Goal: Task Accomplishment & Management: Manage account settings

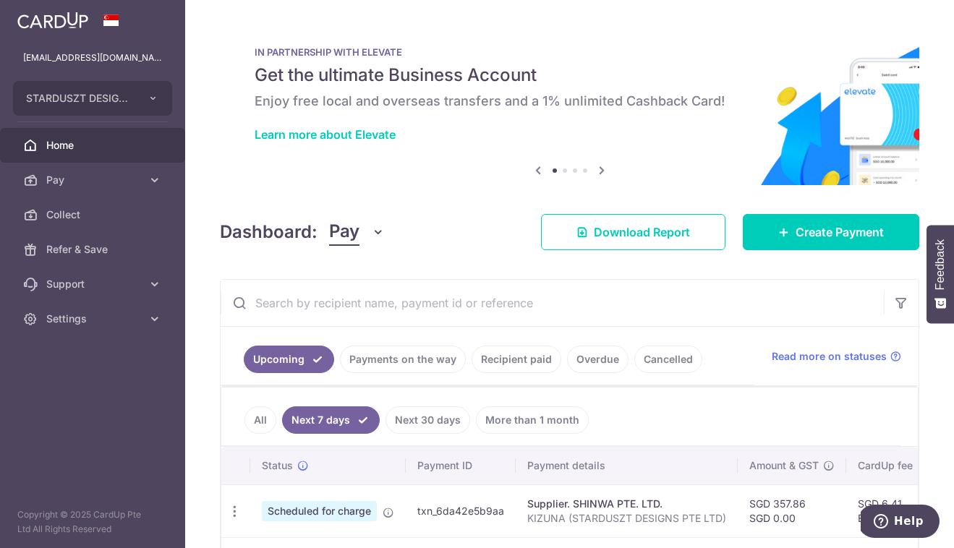
scroll to position [103, 0]
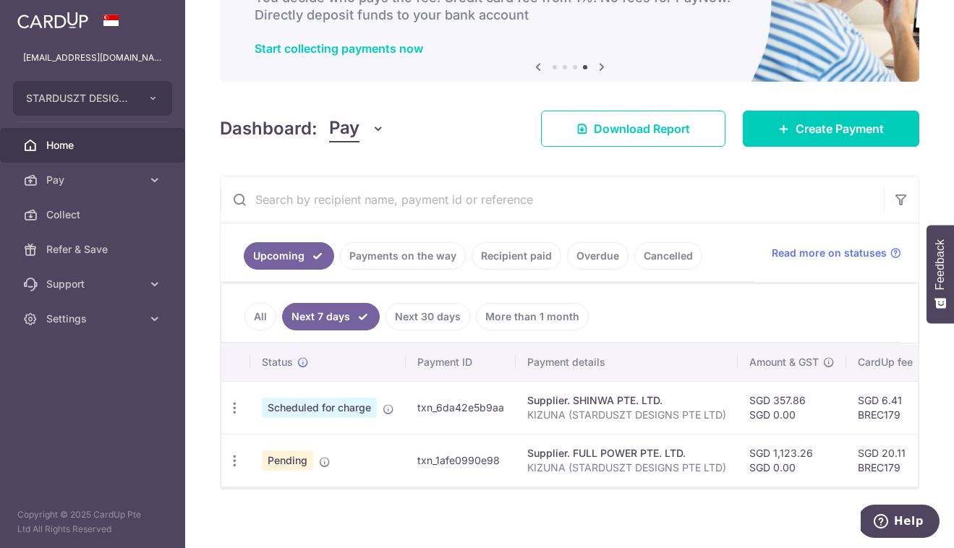
click at [403, 311] on link "Next 30 days" at bounding box center [427, 316] width 85 height 27
click at [341, 322] on link "Next 7 days" at bounding box center [320, 316] width 77 height 27
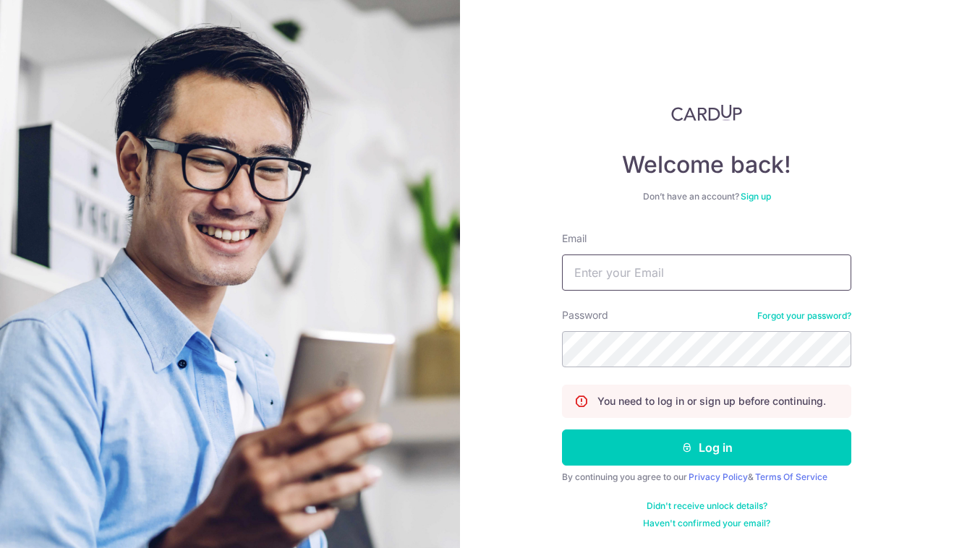
type input "[EMAIL_ADDRESS][DOMAIN_NAME]"
click at [690, 466] on form "Email hello@kizuna.sg Password Forgot your password? You need to log in or sign…" at bounding box center [706, 380] width 289 height 298
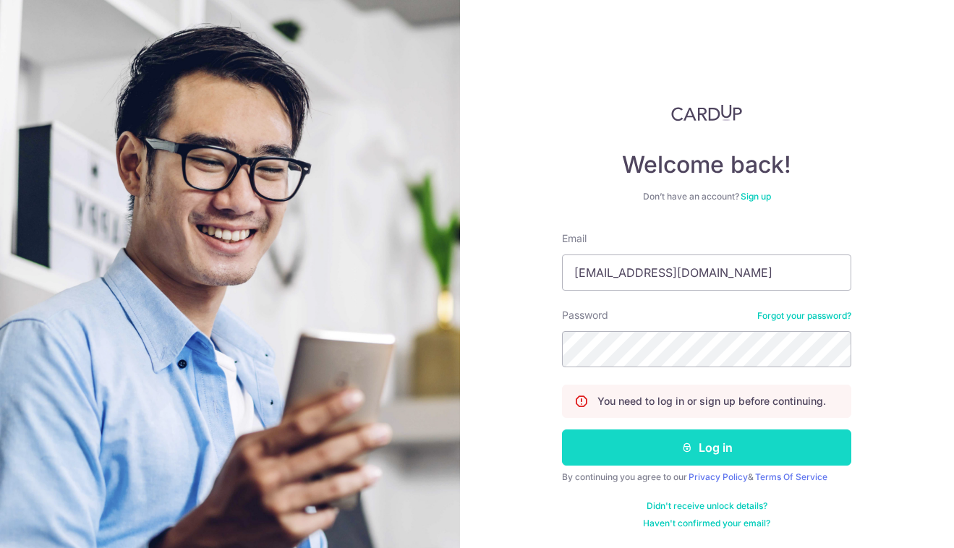
click at [712, 458] on button "Log in" at bounding box center [706, 447] width 289 height 36
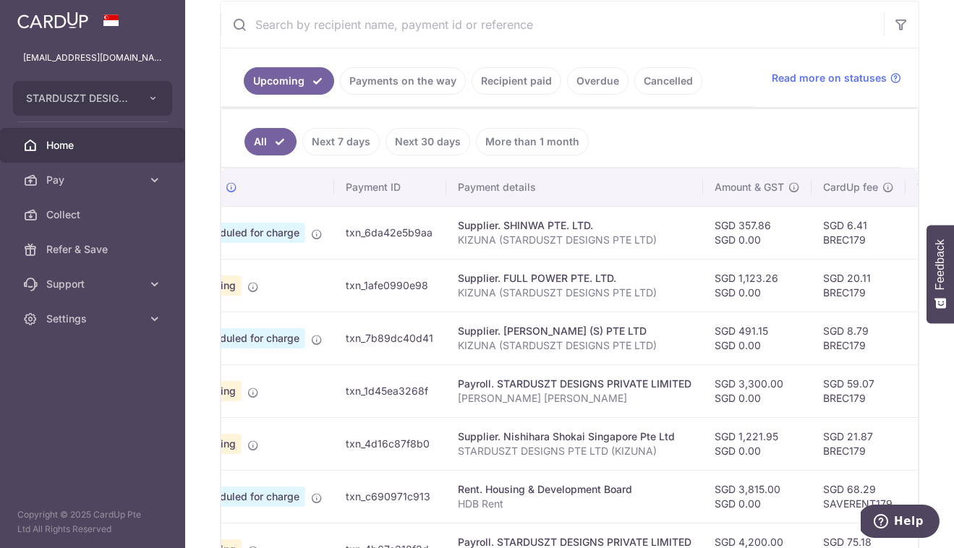
scroll to position [0, 70]
click at [163, 171] on link "Pay" at bounding box center [92, 180] width 185 height 35
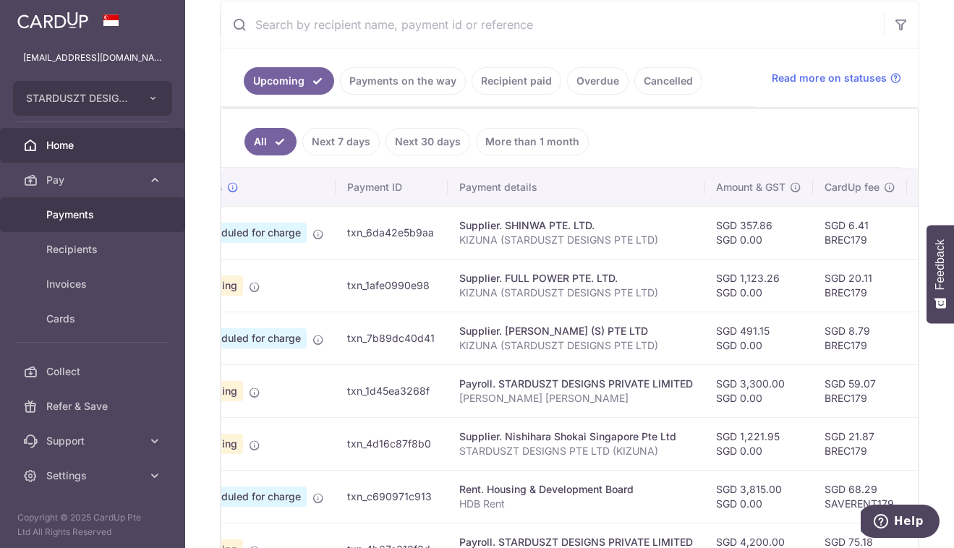
click at [123, 215] on span "Payments" at bounding box center [93, 214] width 95 height 14
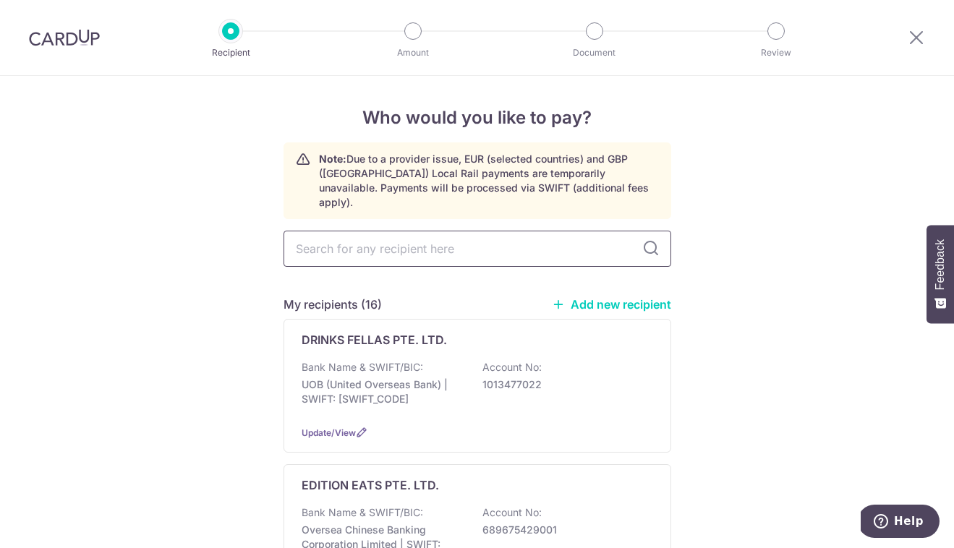
click at [521, 247] on input "text" at bounding box center [477, 249] width 388 height 36
type input "ezumo"
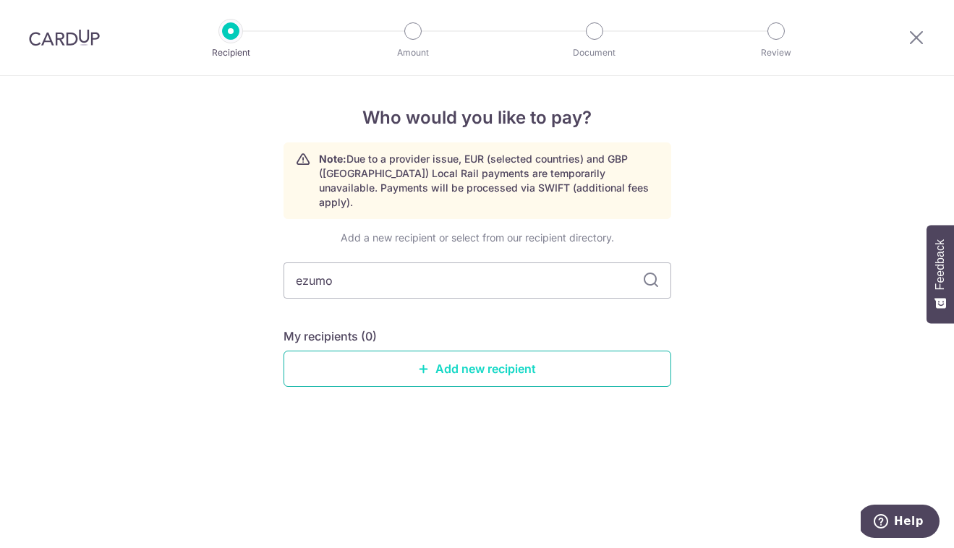
click at [464, 351] on link "Add new recipient" at bounding box center [477, 369] width 388 height 36
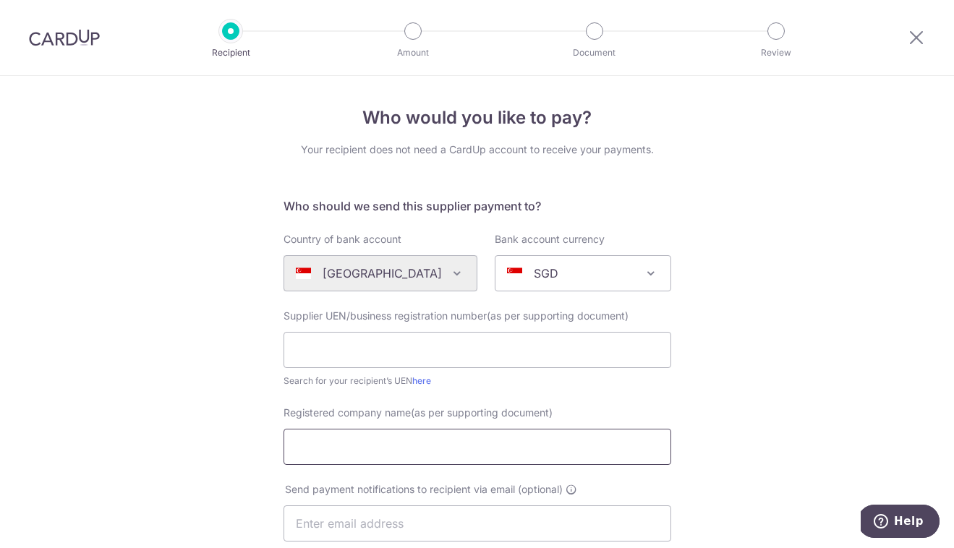
click at [358, 453] on input "Registered company name(as per supporting document)" at bounding box center [477, 447] width 388 height 36
paste input "Company Name EZUMO GLOBAL TRADING PTE. LTD."
type input "Company Name EZUMO GLOBAL TRADING PTE LTD"
click at [418, 354] on input "text" at bounding box center [477, 350] width 388 height 36
paste input "201925201N"
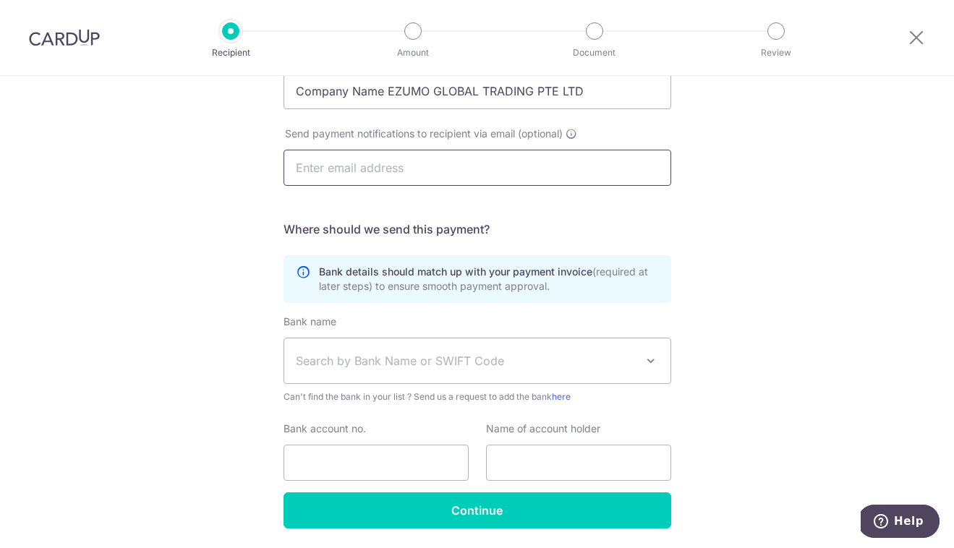
scroll to position [356, 0]
type input "201925201N"
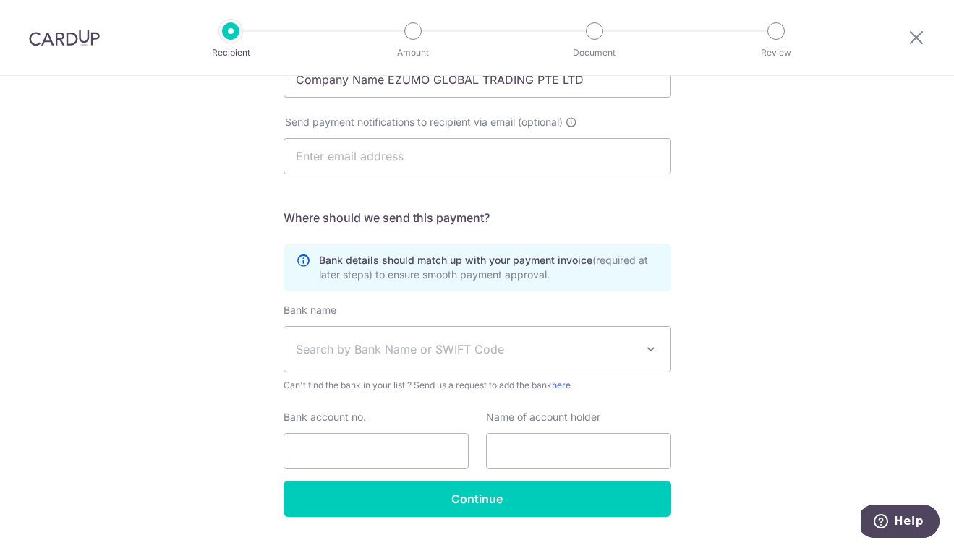
scroll to position [404, 0]
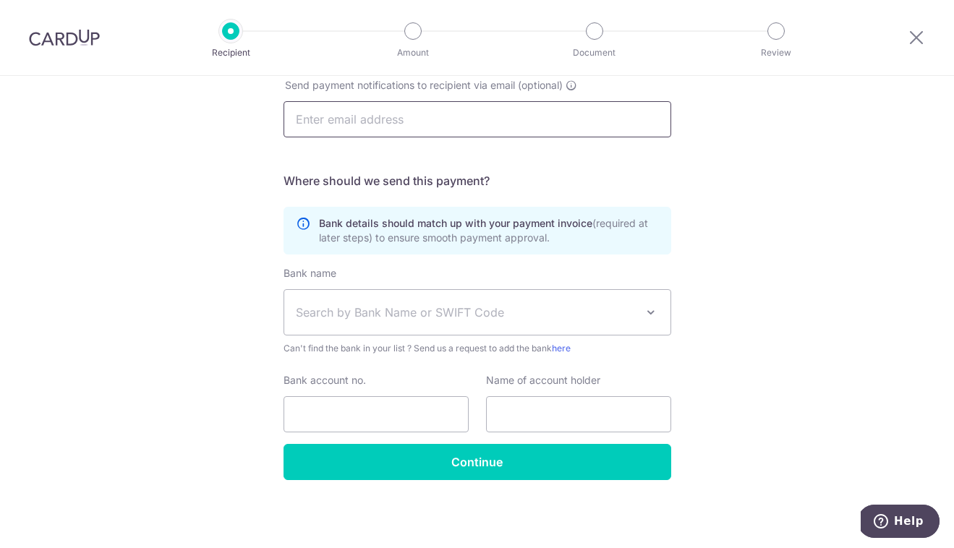
click at [395, 120] on input "text" at bounding box center [477, 119] width 388 height 36
paste input "ezumo.global@gmail.com"
type input "ezumo.global@gmail.com"
click at [419, 308] on span "Search by Bank Name or SWIFT Code" at bounding box center [466, 312] width 340 height 17
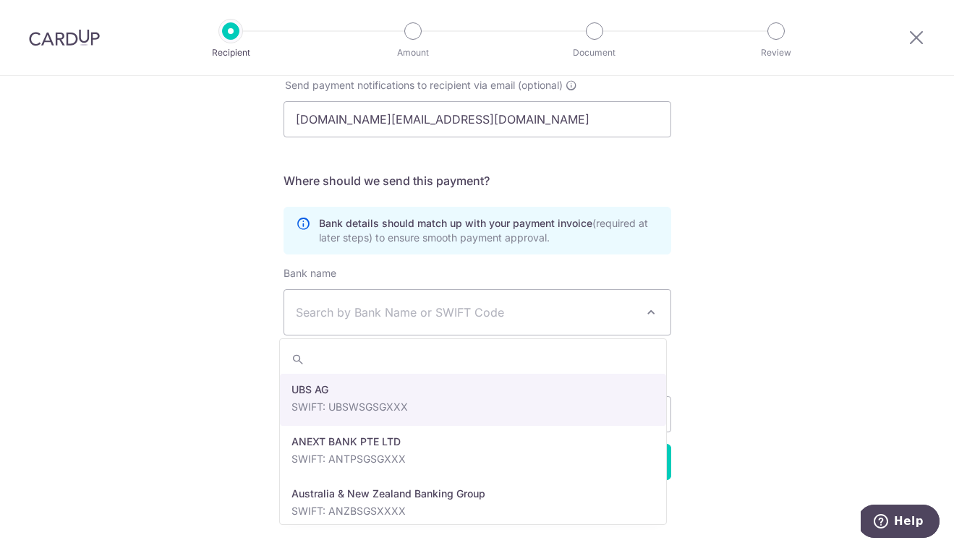
click at [414, 323] on span "Search by Bank Name or SWIFT Code" at bounding box center [477, 312] width 386 height 45
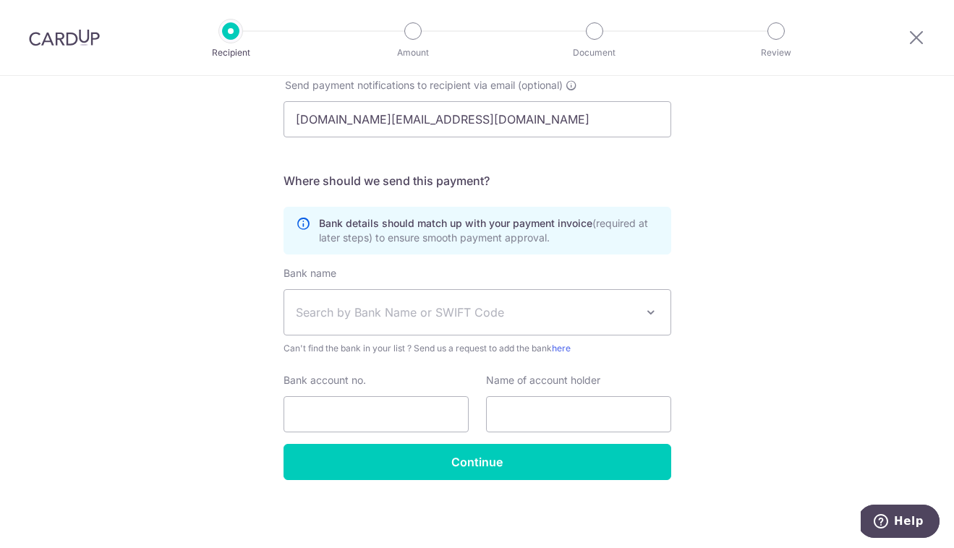
click at [414, 323] on span "Search by Bank Name or SWIFT Code" at bounding box center [477, 312] width 386 height 45
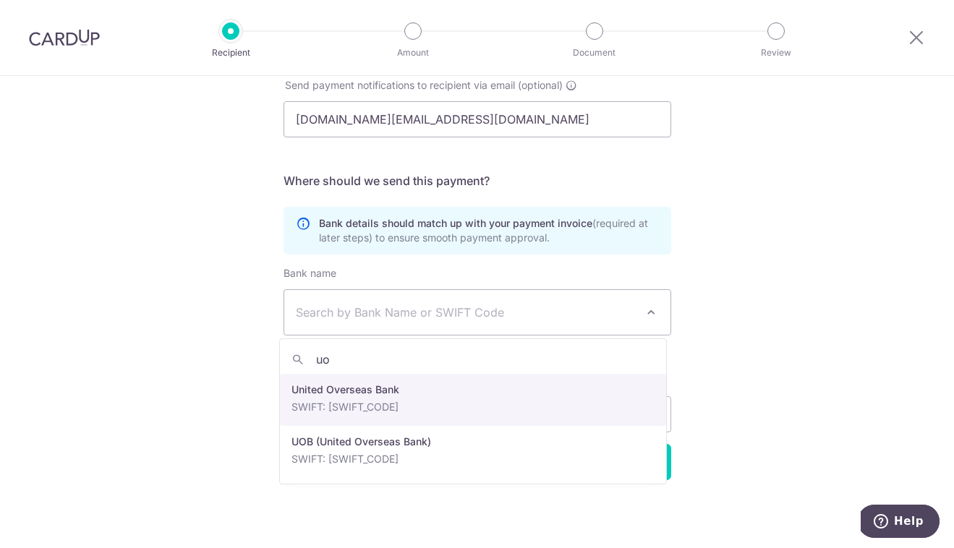
type input "uob"
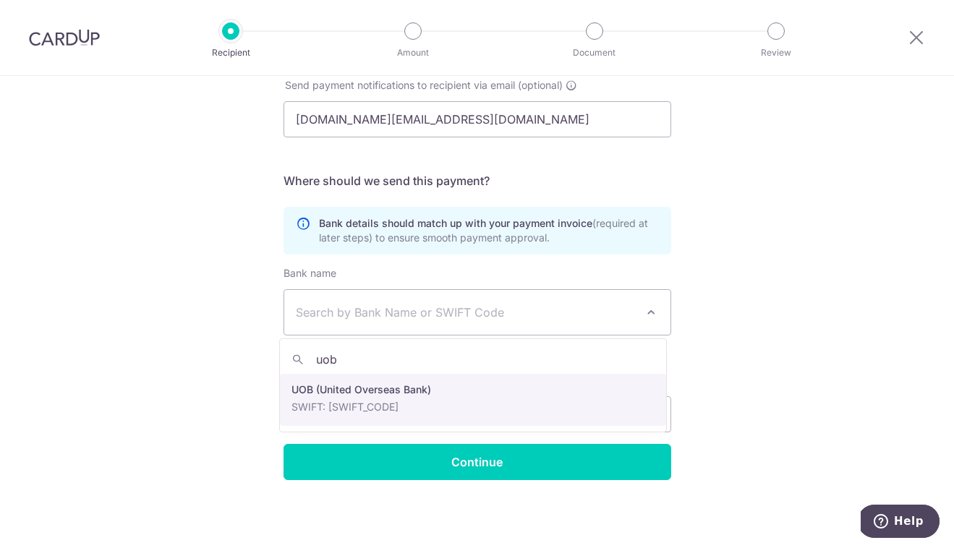
select select "18"
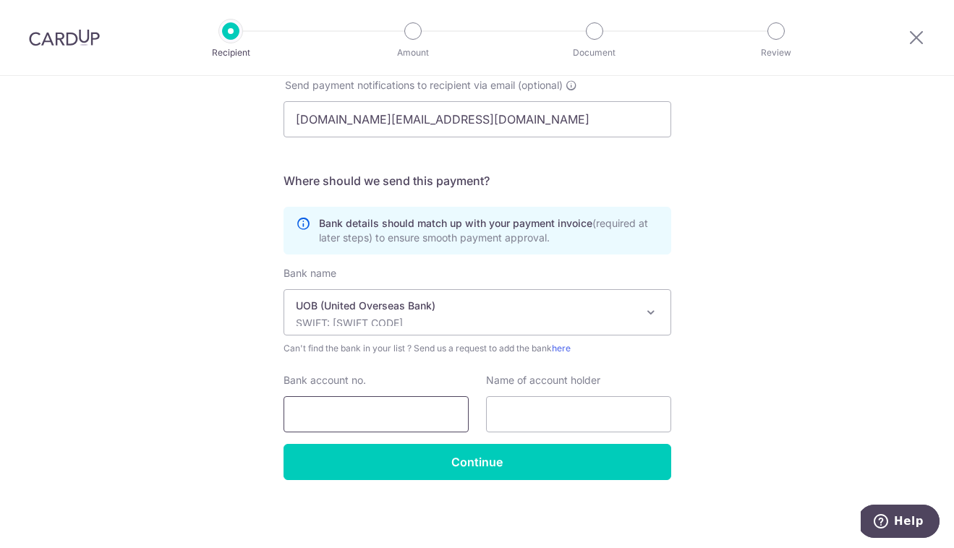
click at [380, 415] on input "Bank account no." at bounding box center [375, 414] width 185 height 36
paste input "3143104360"
type input "3143104360"
click at [534, 411] on input "text" at bounding box center [578, 414] width 185 height 36
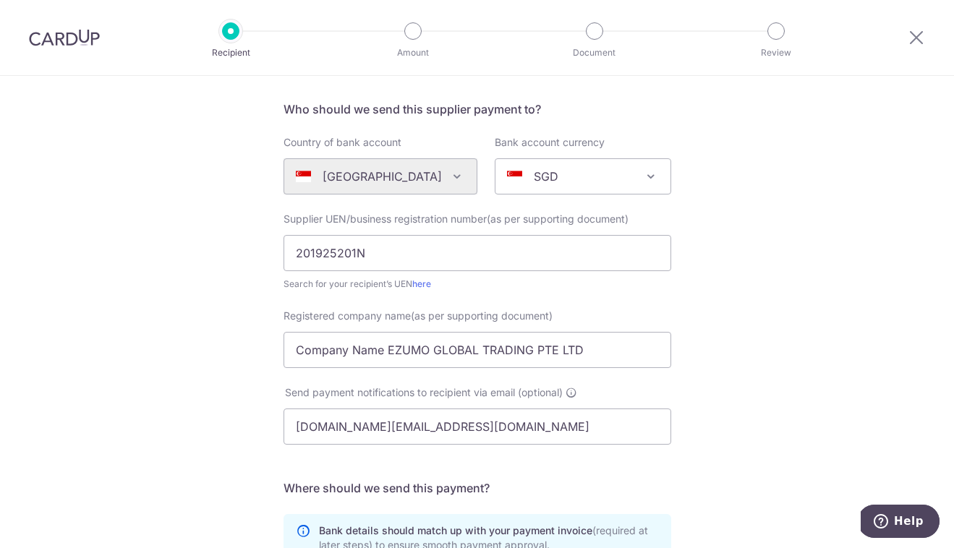
scroll to position [62, 0]
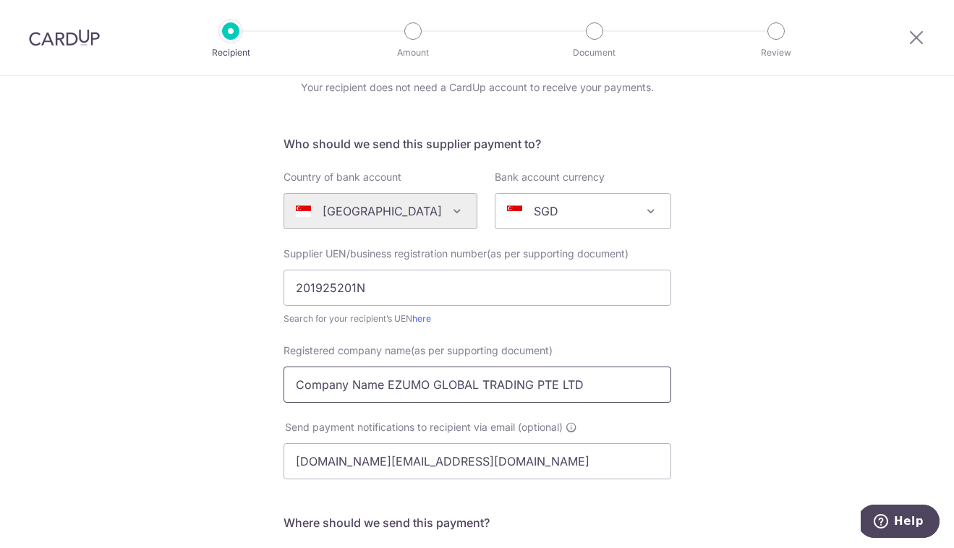
click at [382, 382] on input "Company Name EZUMO GLOBAL TRADING PTE LTD" at bounding box center [477, 385] width 388 height 36
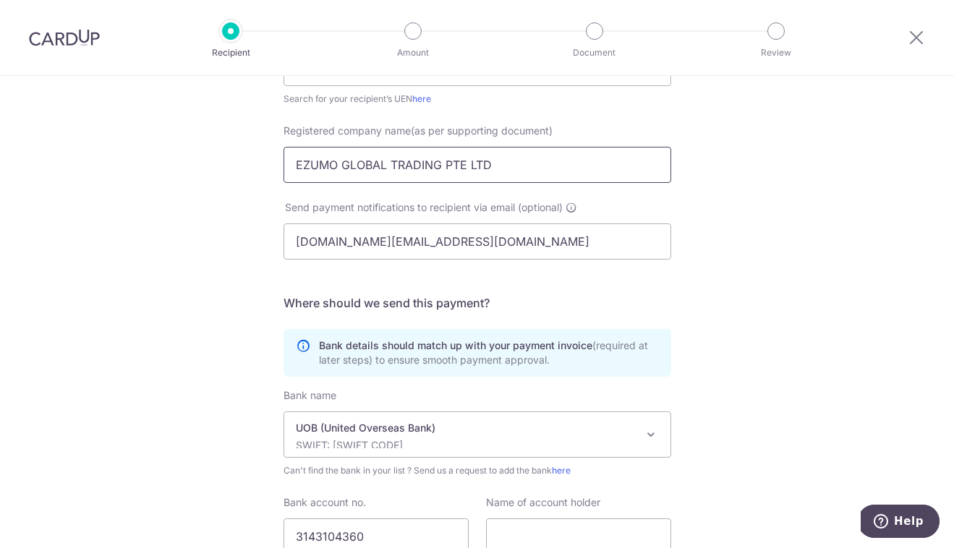
scroll to position [404, 0]
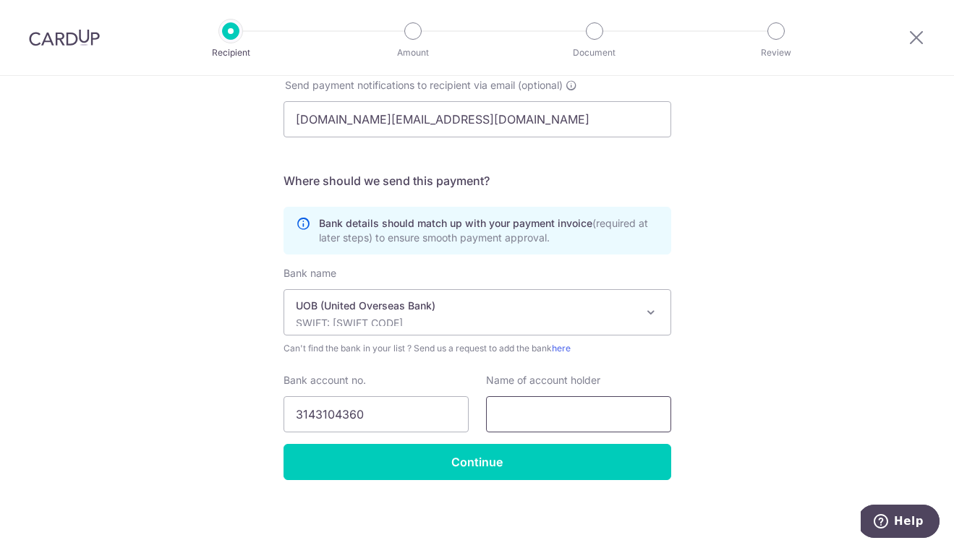
type input "EZUMO GLOBAL TRADING PTE LTD"
click at [534, 416] on input "text" at bounding box center [578, 414] width 185 height 36
paste input "EZUMO GLOBAL TRADING PTE LTD"
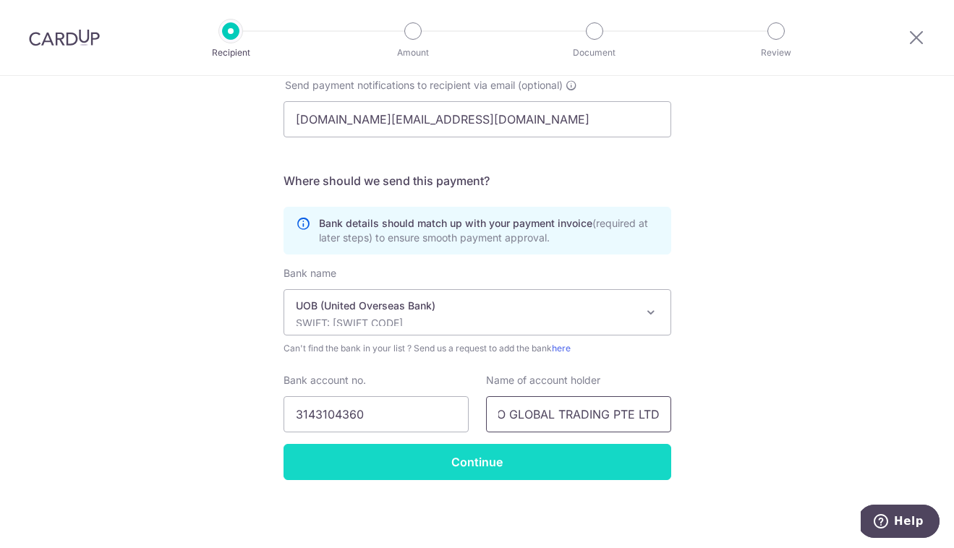
type input "EZUMO GLOBAL TRADING PTE LTD"
click at [504, 472] on input "Continue" at bounding box center [477, 462] width 388 height 36
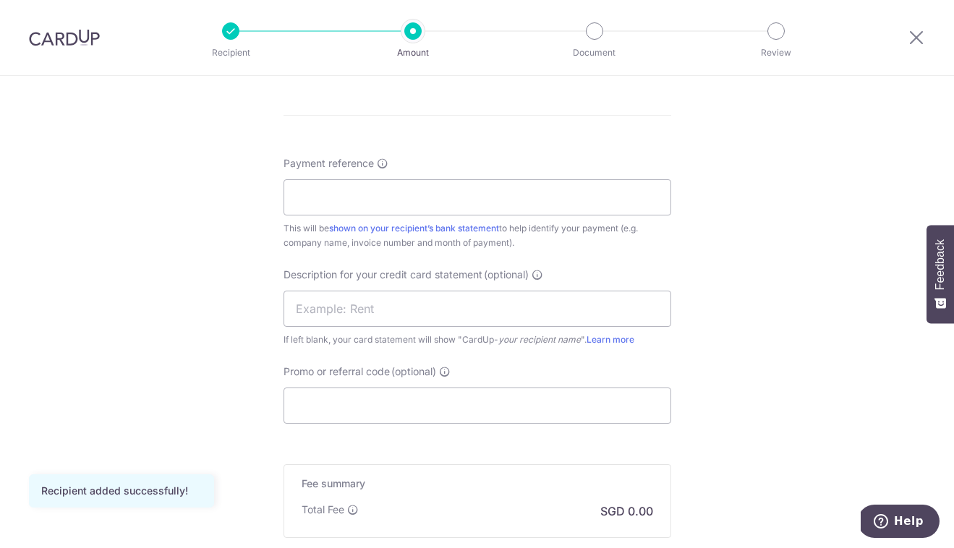
scroll to position [933, 0]
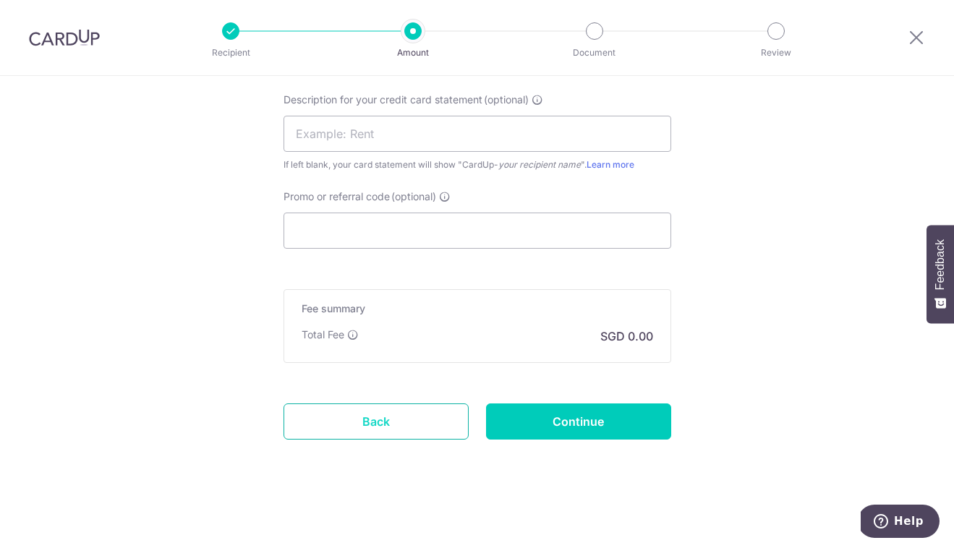
click at [399, 423] on link "Back" at bounding box center [375, 421] width 185 height 36
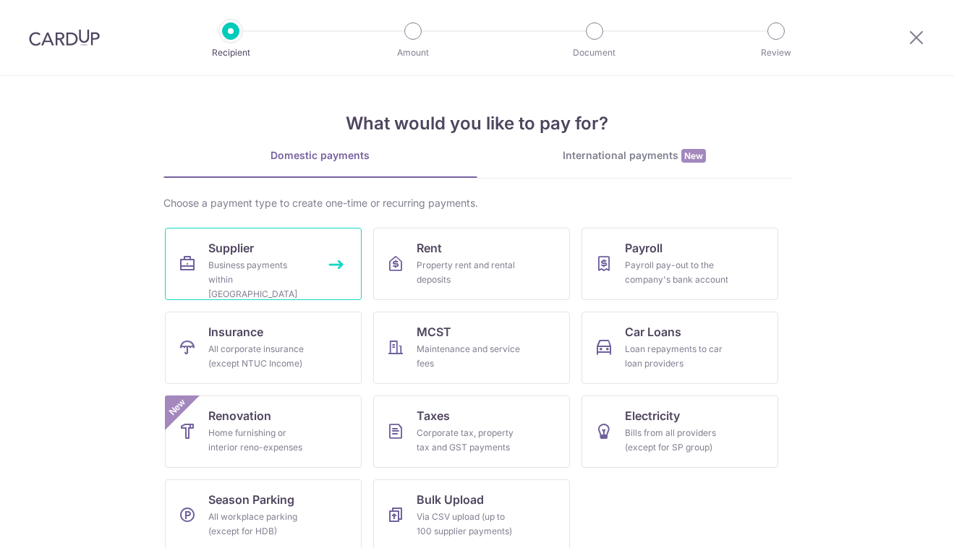
click at [265, 278] on div "Business payments within Singapore" at bounding box center [260, 279] width 104 height 43
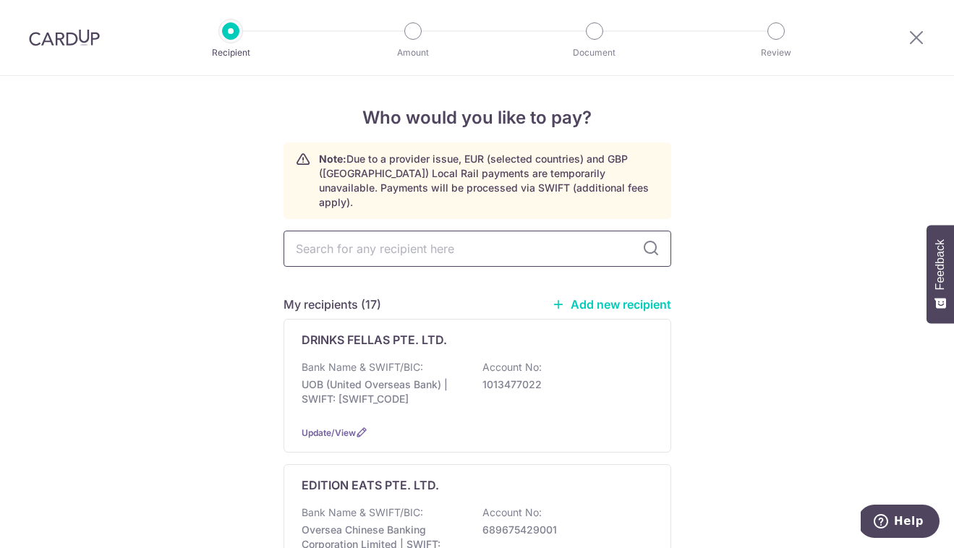
click at [466, 231] on input "text" at bounding box center [477, 249] width 388 height 36
type input "ezumo"
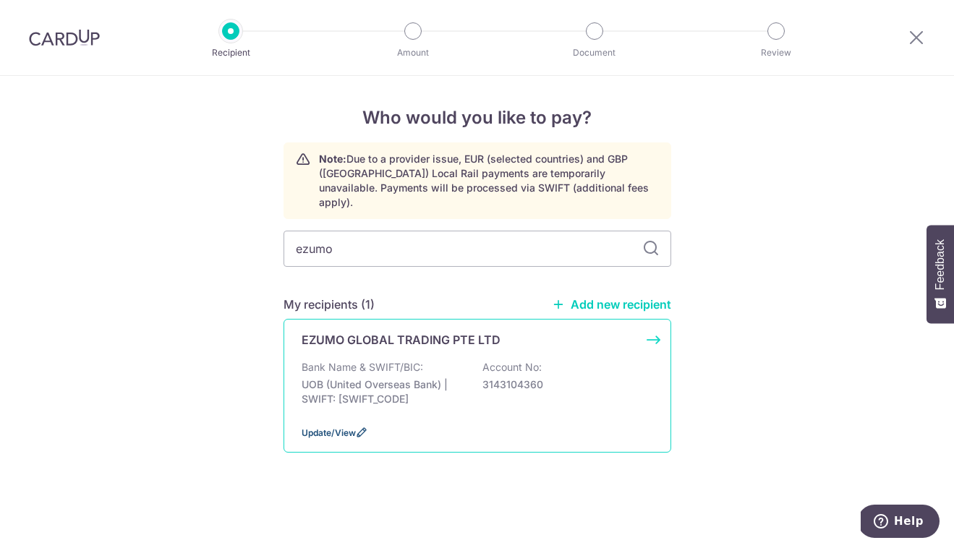
click at [356, 427] on icon at bounding box center [362, 433] width 12 height 12
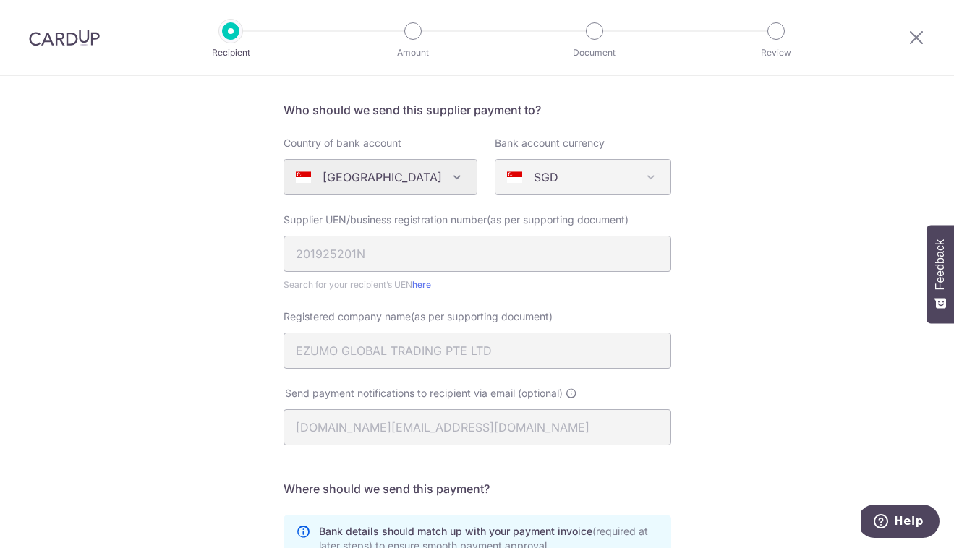
scroll to position [105, 0]
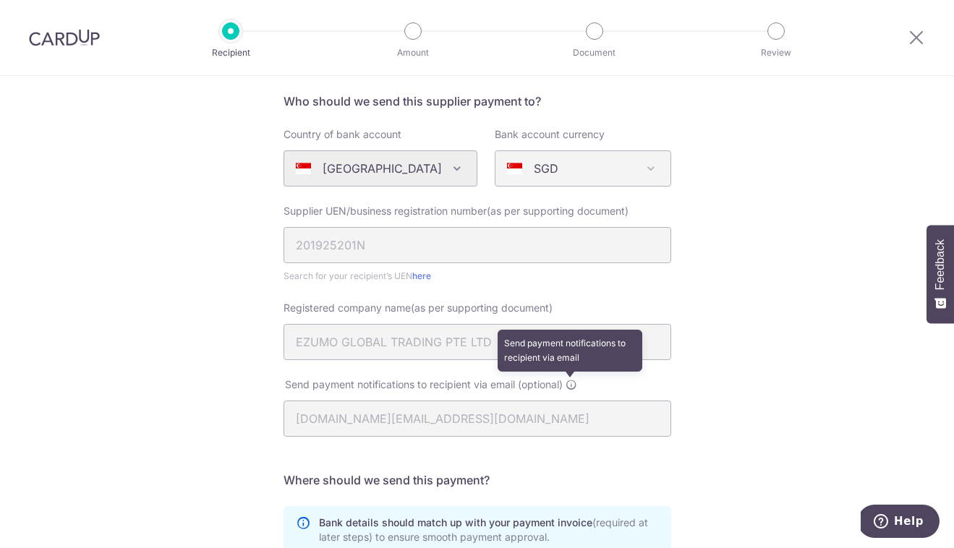
click at [573, 383] on icon at bounding box center [571, 385] width 12 height 12
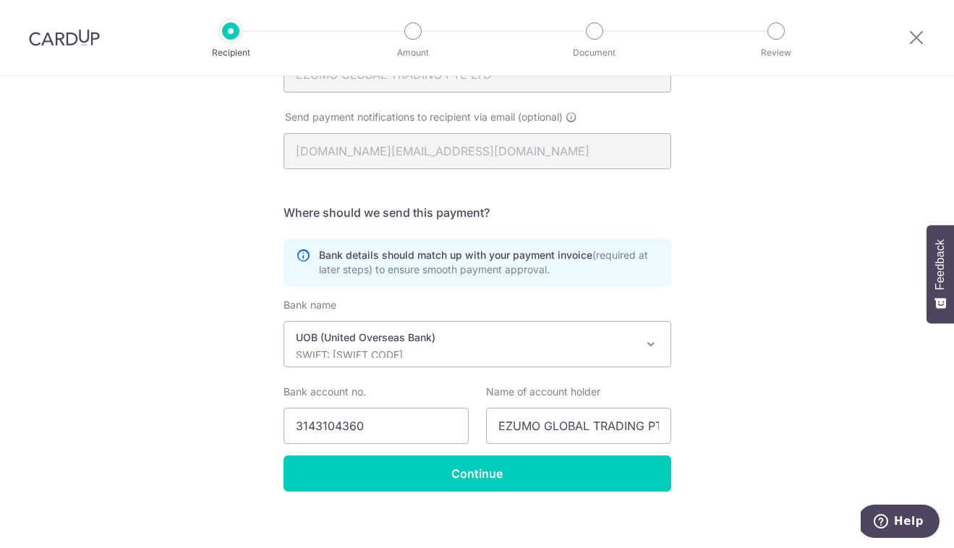
scroll to position [384, 0]
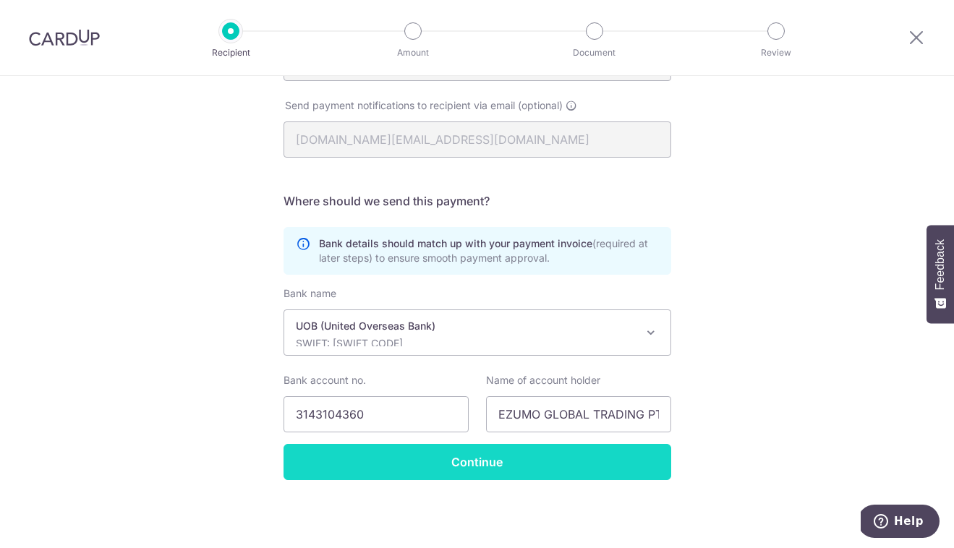
click at [451, 468] on input "Continue" at bounding box center [477, 462] width 388 height 36
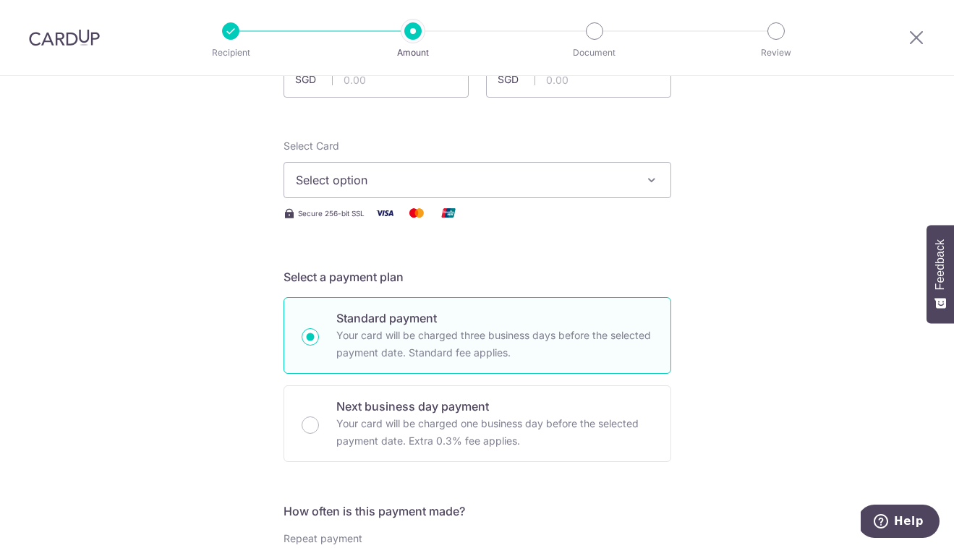
scroll to position [30, 0]
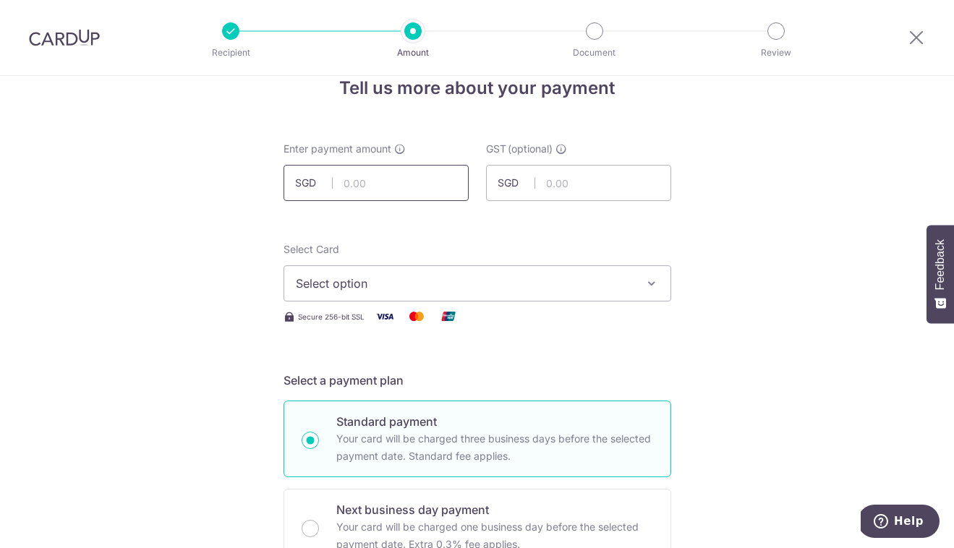
click at [427, 179] on input "text" at bounding box center [375, 183] width 185 height 36
click at [388, 180] on input "text" at bounding box center [375, 183] width 185 height 36
paste input "550.60"
type input "550.60"
click at [346, 291] on span "Select option" at bounding box center [464, 283] width 337 height 17
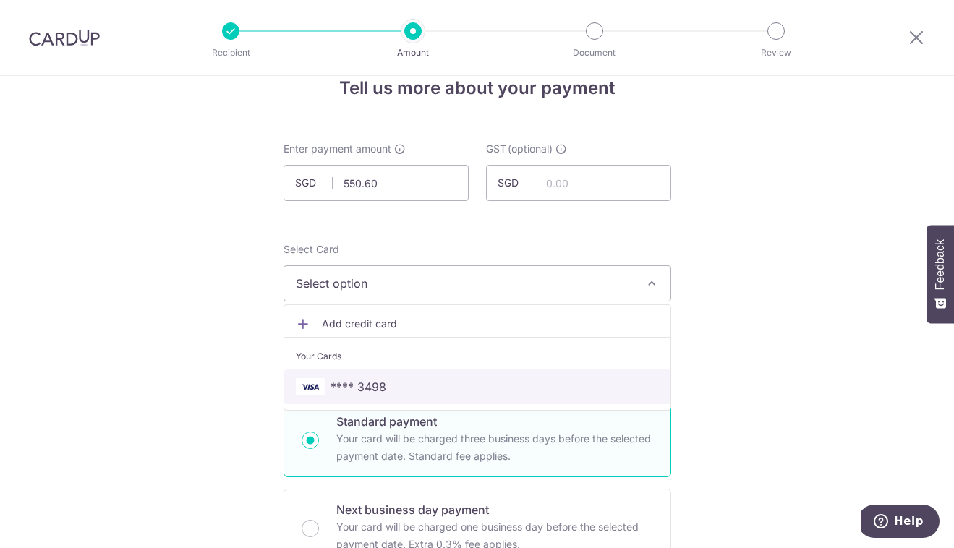
click at [356, 379] on span "**** 3498" at bounding box center [358, 386] width 56 height 17
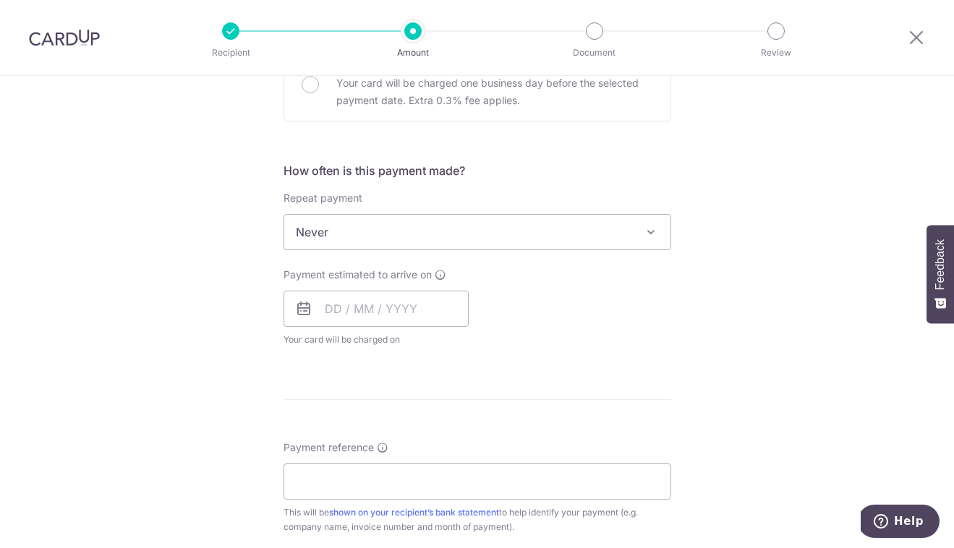
scroll to position [495, 0]
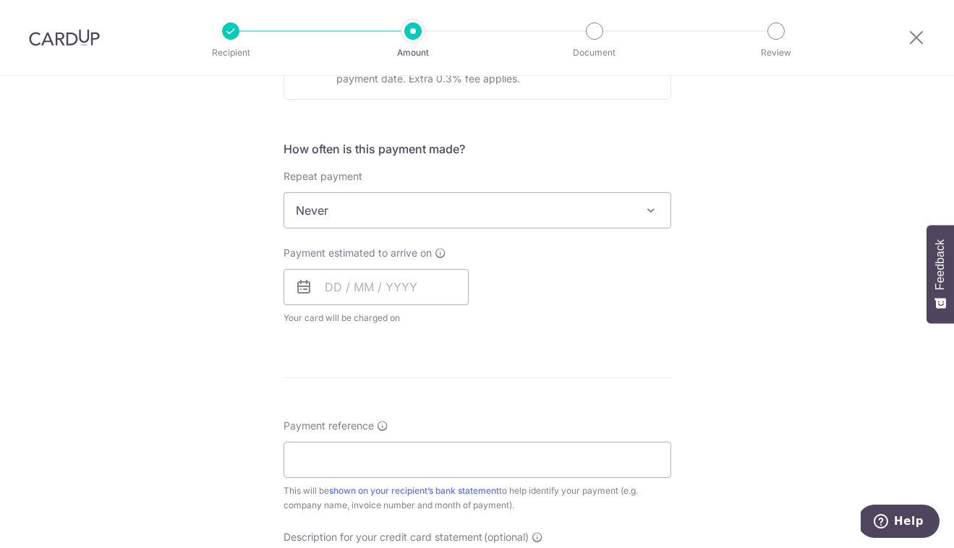
click at [368, 221] on span "Never" at bounding box center [477, 210] width 386 height 35
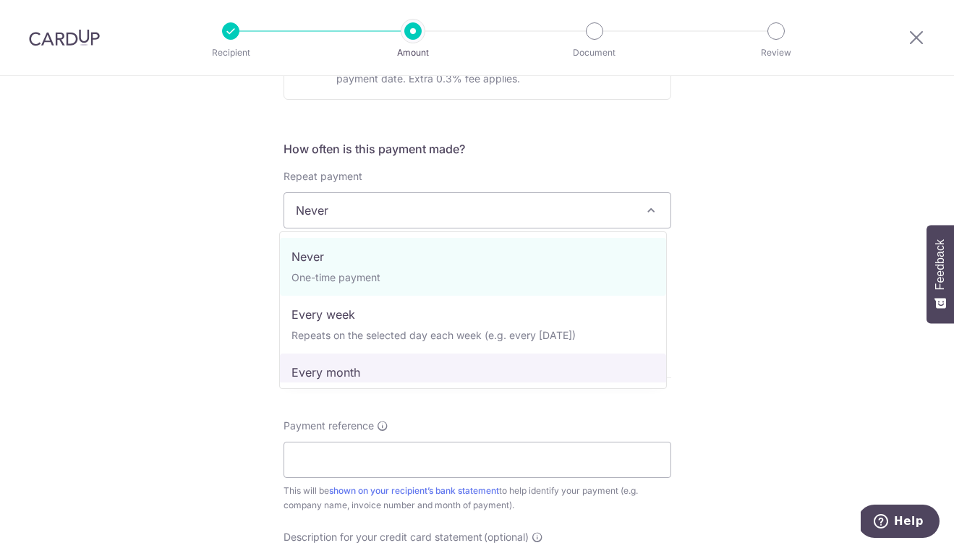
select select "3"
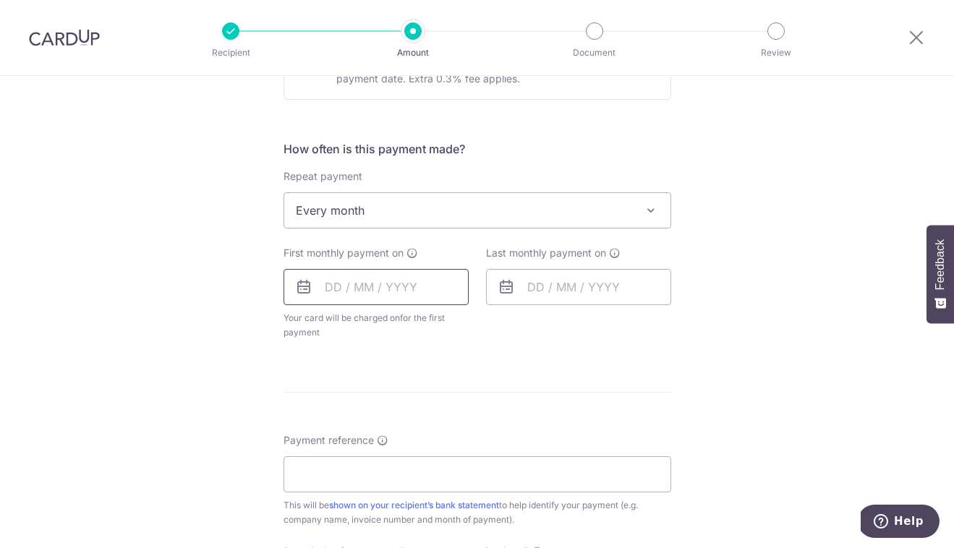
click at [358, 286] on input "text" at bounding box center [375, 287] width 185 height 36
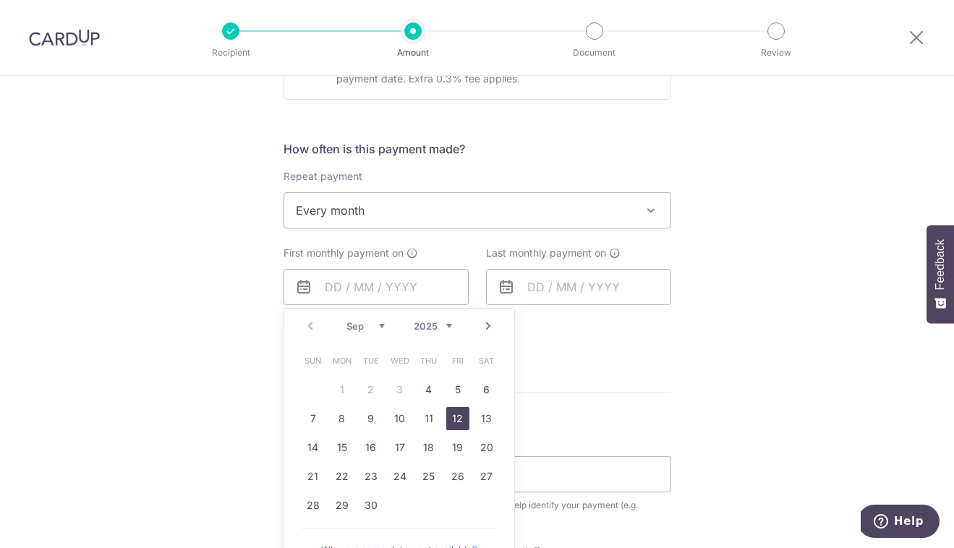
click at [453, 414] on link "12" at bounding box center [457, 418] width 23 height 23
type input "[DATE]"
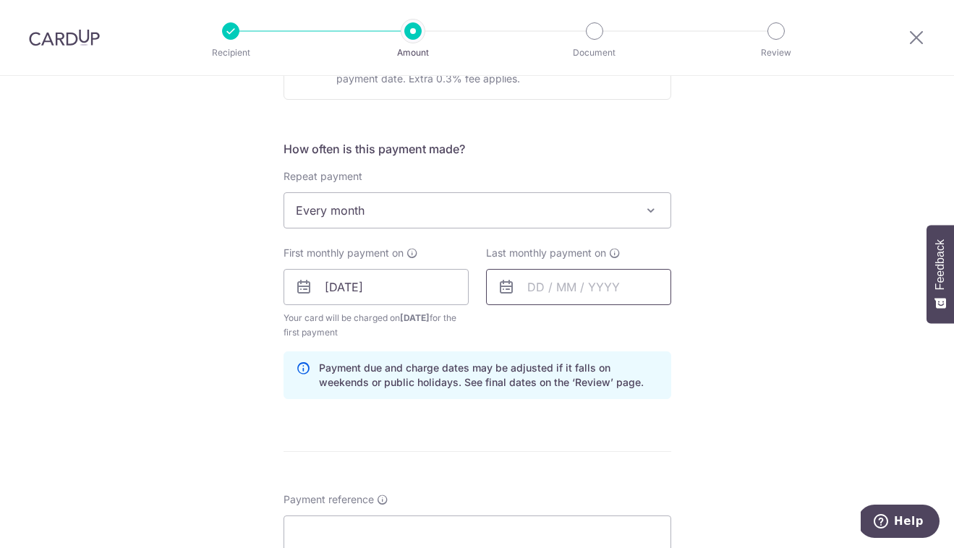
click at [535, 295] on input "text" at bounding box center [578, 287] width 185 height 36
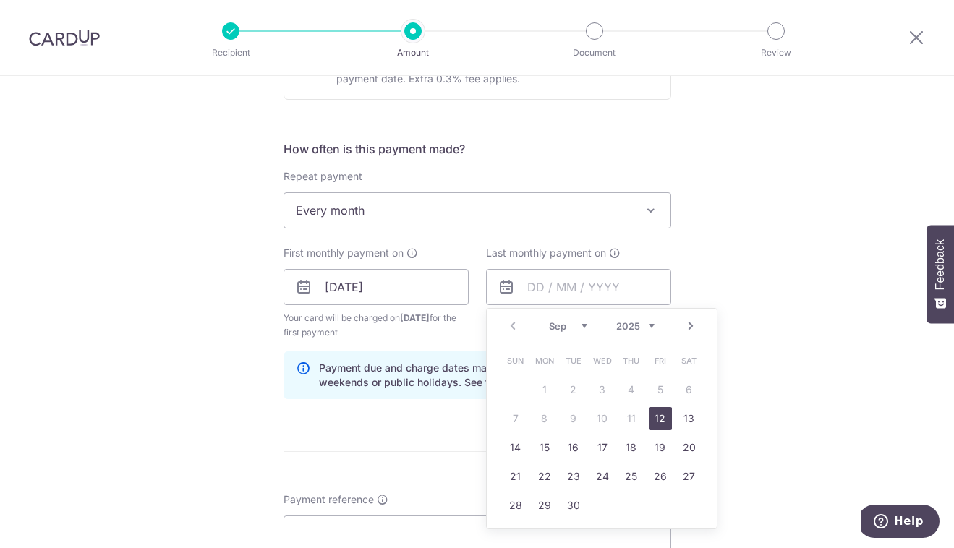
click at [685, 325] on link "Next" at bounding box center [690, 325] width 17 height 17
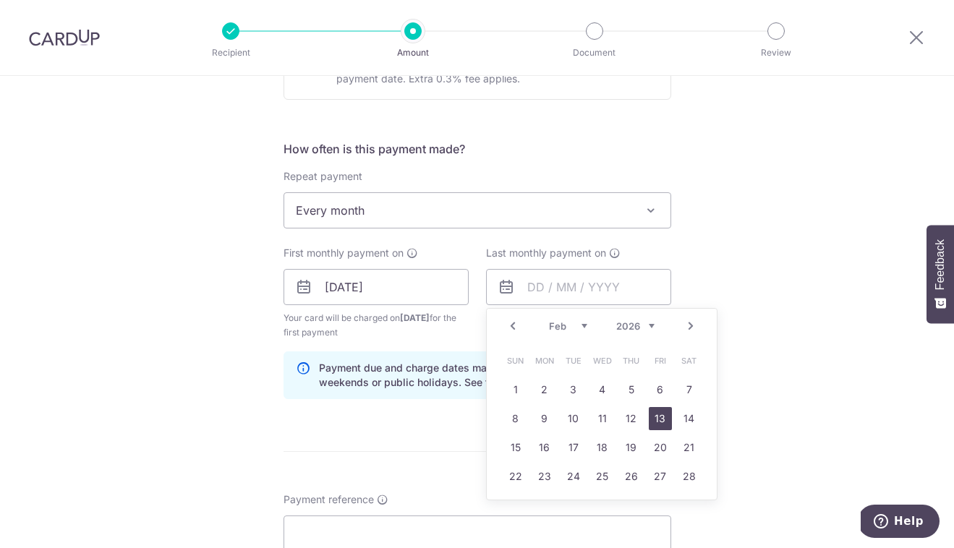
click at [656, 414] on link "13" at bounding box center [659, 418] width 23 height 23
type input "13/02/2026"
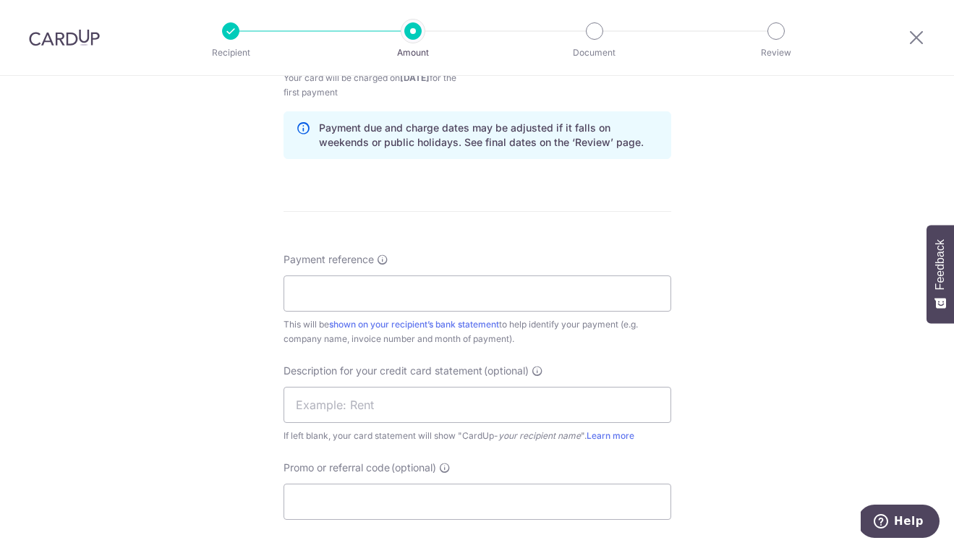
scroll to position [739, 0]
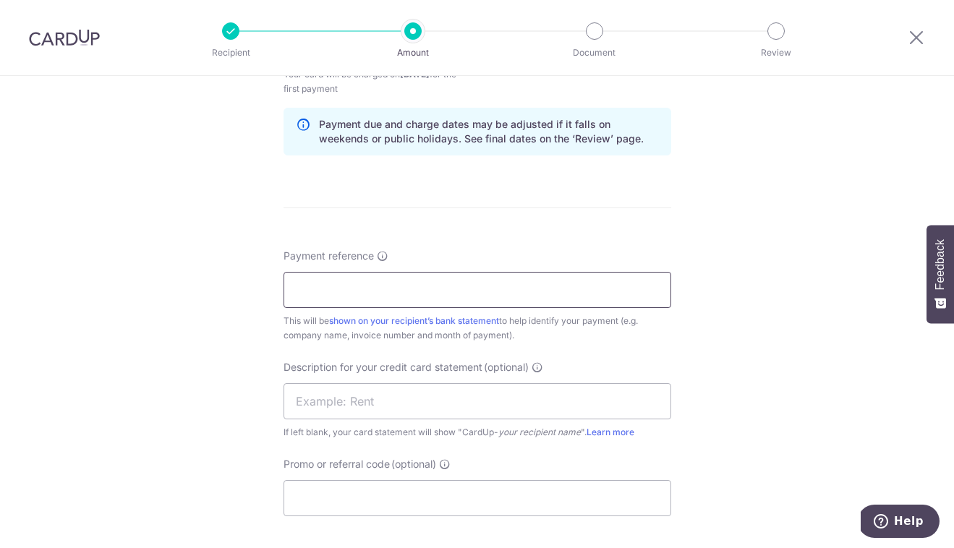
click at [401, 295] on input "Payment reference" at bounding box center [477, 290] width 388 height 36
click at [459, 232] on form "Enter payment amount SGD 550.60 550.60 GST (optional) SGD Select Card **** 3498…" at bounding box center [477, 89] width 388 height 1315
click at [434, 299] on input "Payment reference" at bounding box center [477, 290] width 388 height 36
type input "STARDUSZT DESIGNS PTE LTD (KIZUNA)"
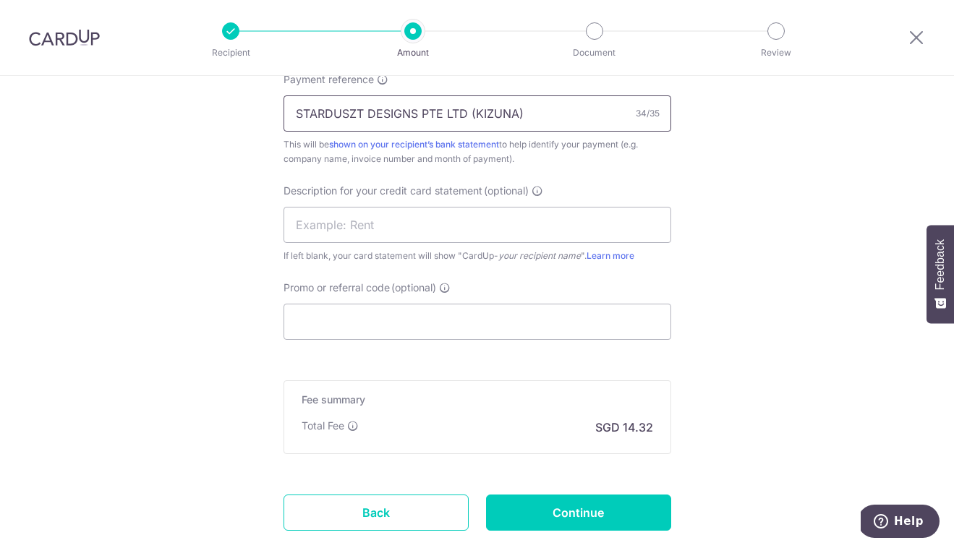
scroll to position [954, 0]
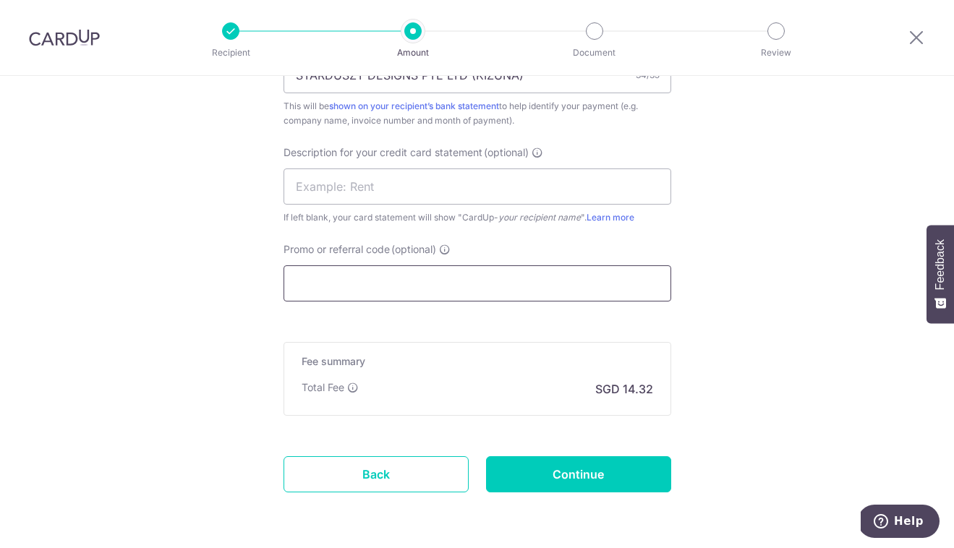
click at [349, 293] on input "Promo or referral code (optional)" at bounding box center [477, 283] width 388 height 36
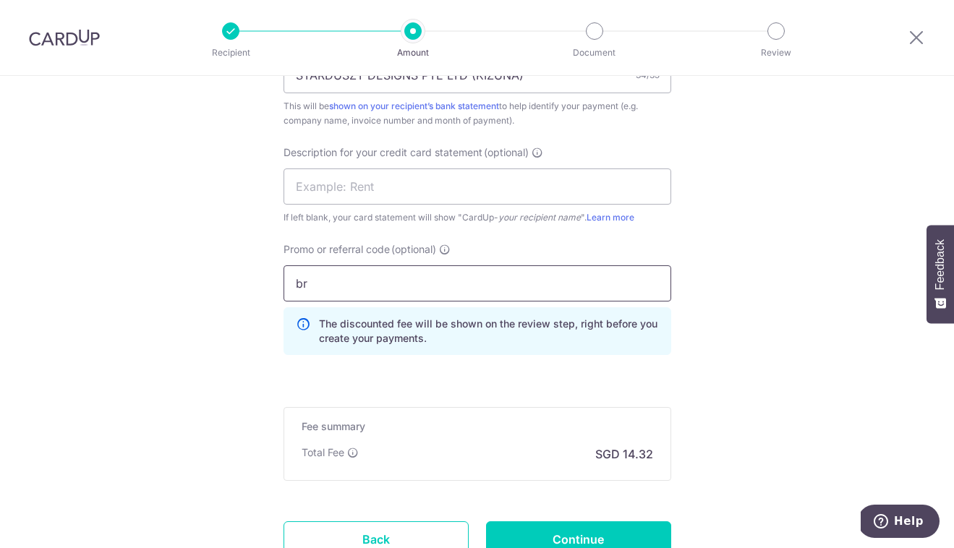
type input "b"
type input "brec179"
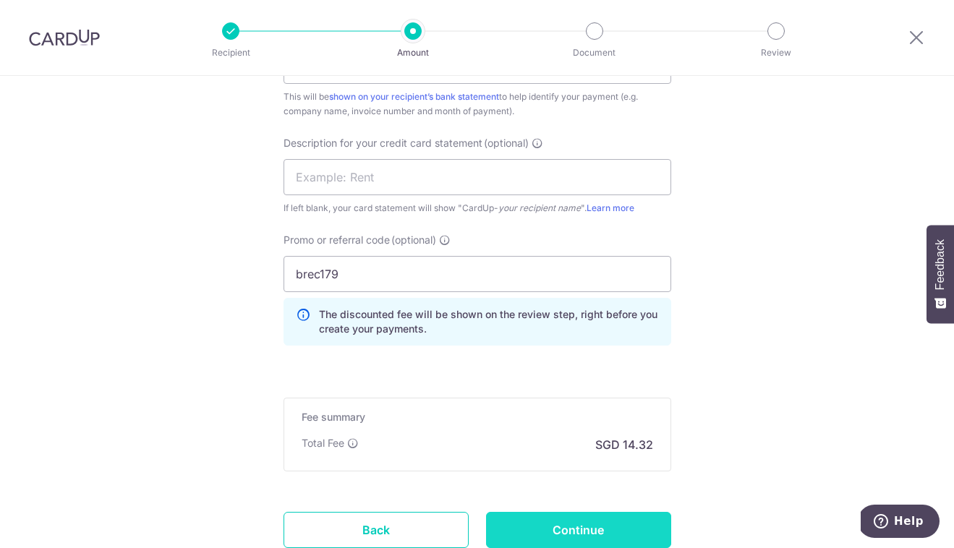
click at [578, 529] on input "Continue" at bounding box center [578, 530] width 185 height 36
type input "Create Schedule"
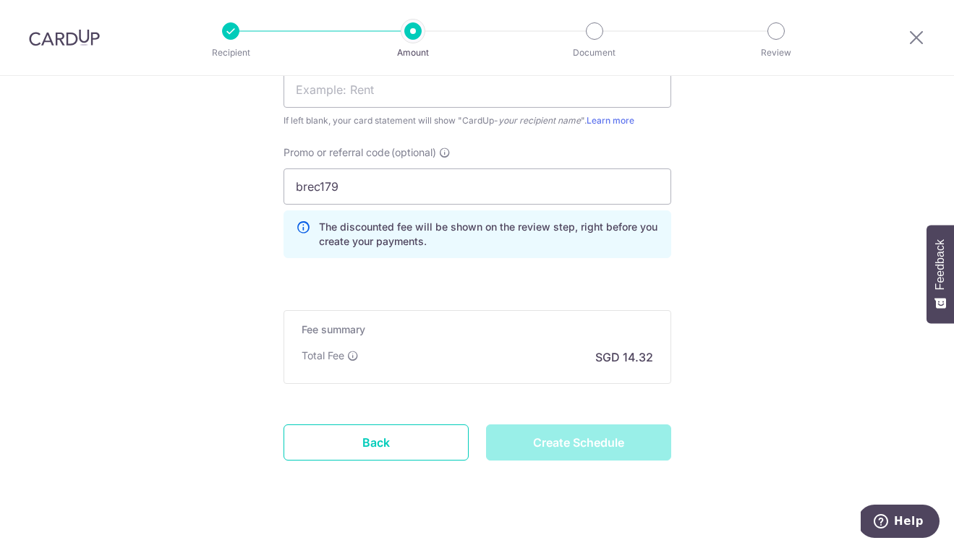
scroll to position [1071, 0]
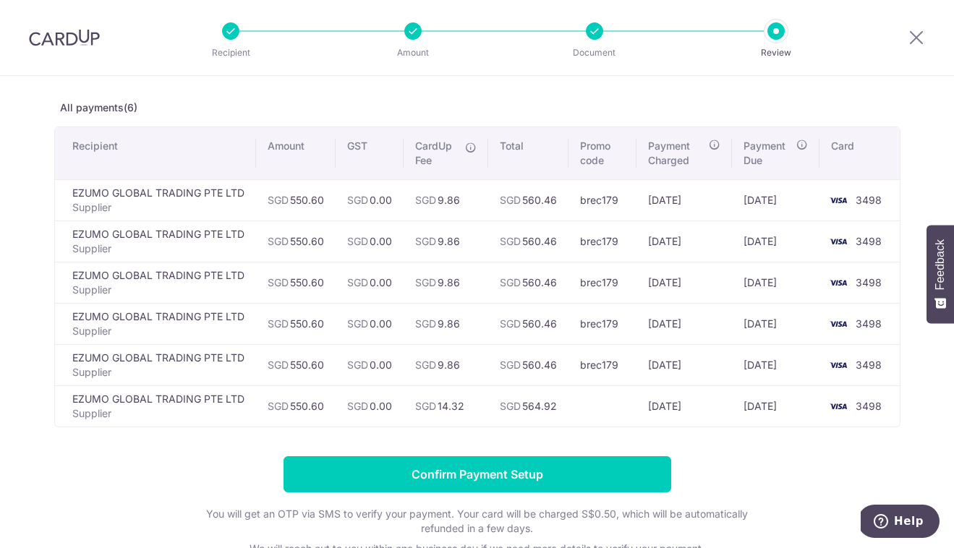
scroll to position [68, 0]
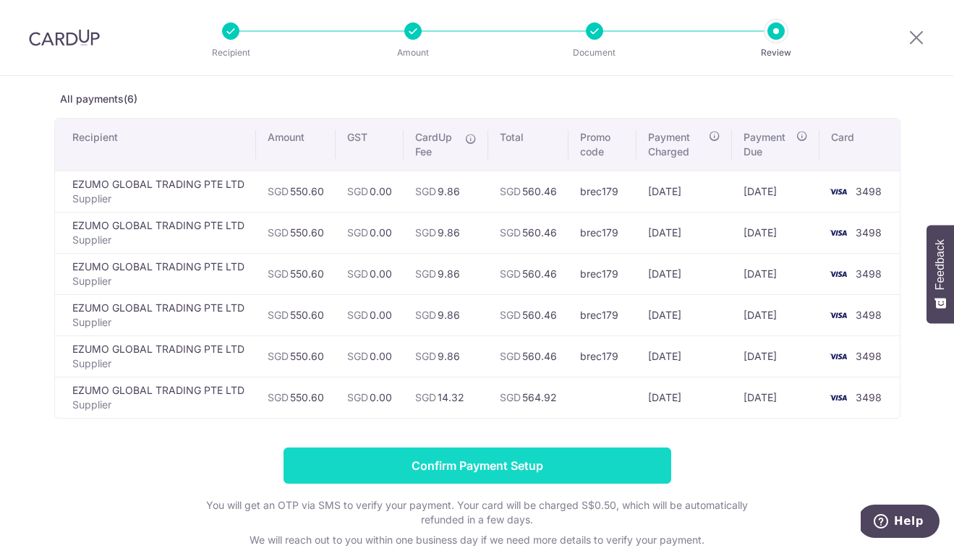
click at [521, 463] on input "Confirm Payment Setup" at bounding box center [477, 466] width 388 height 36
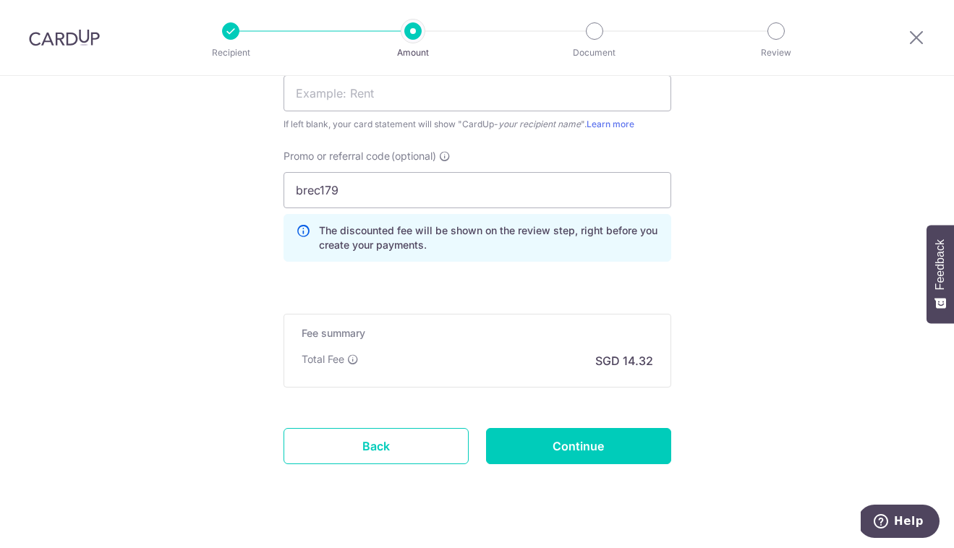
scroll to position [1057, 0]
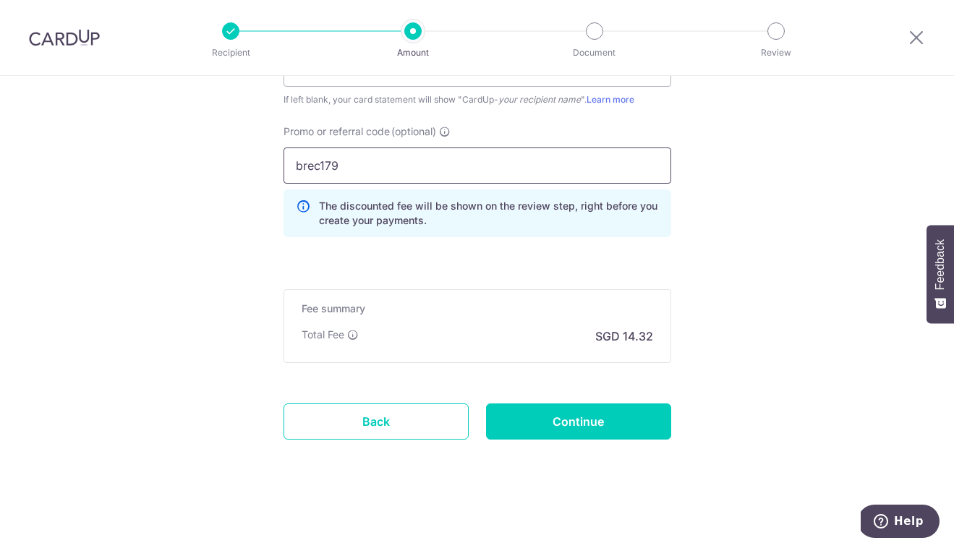
click at [300, 165] on input "brec179" at bounding box center [477, 165] width 388 height 36
type input "BREC179"
click at [534, 425] on input "Continue" at bounding box center [578, 421] width 185 height 36
type input "Update Schedule"
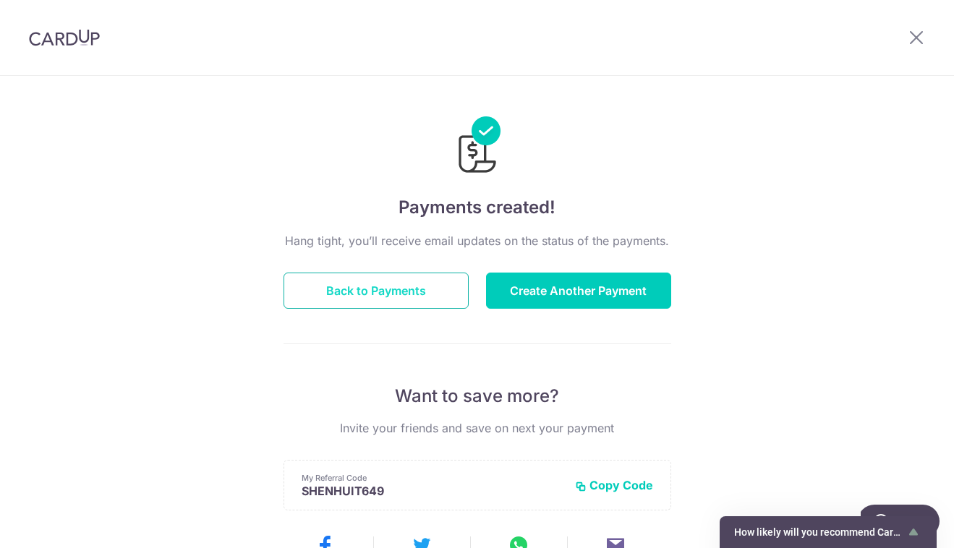
click at [390, 293] on button "Back to Payments" at bounding box center [375, 291] width 185 height 36
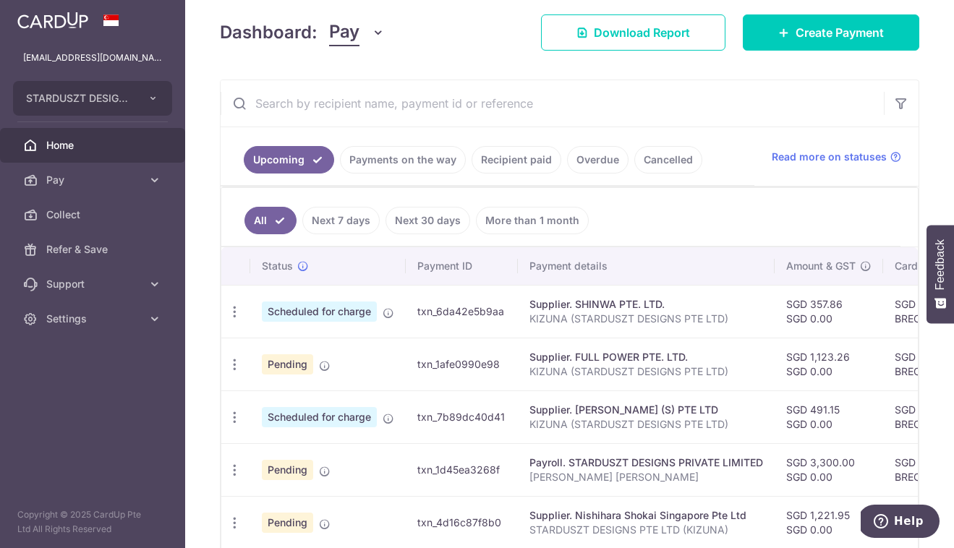
scroll to position [230, 0]
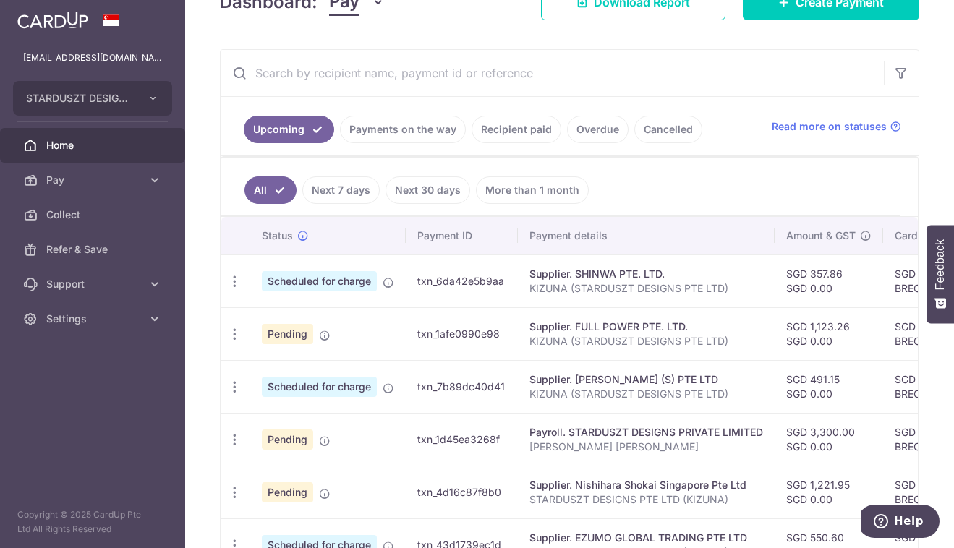
click at [419, 129] on link "Payments on the way" at bounding box center [403, 129] width 126 height 27
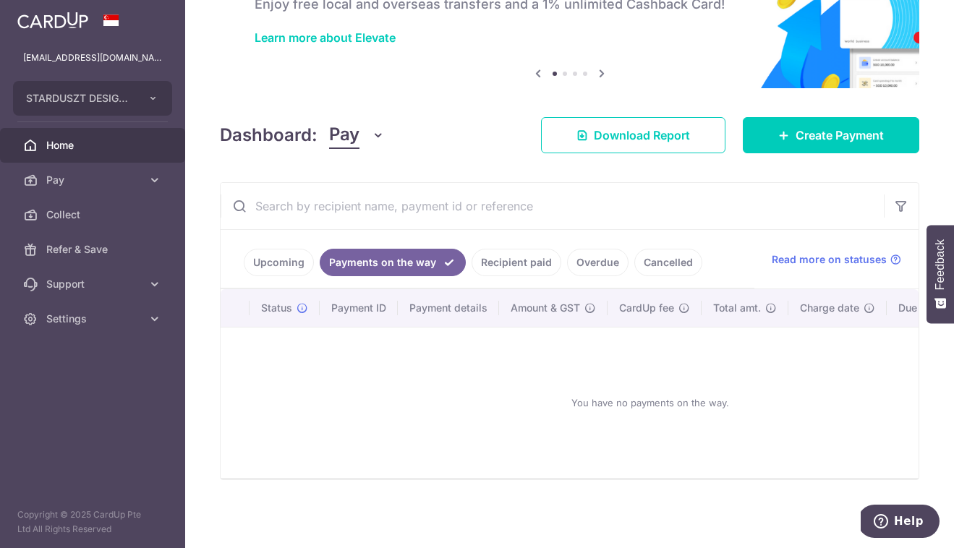
click at [288, 256] on link "Upcoming" at bounding box center [279, 262] width 70 height 27
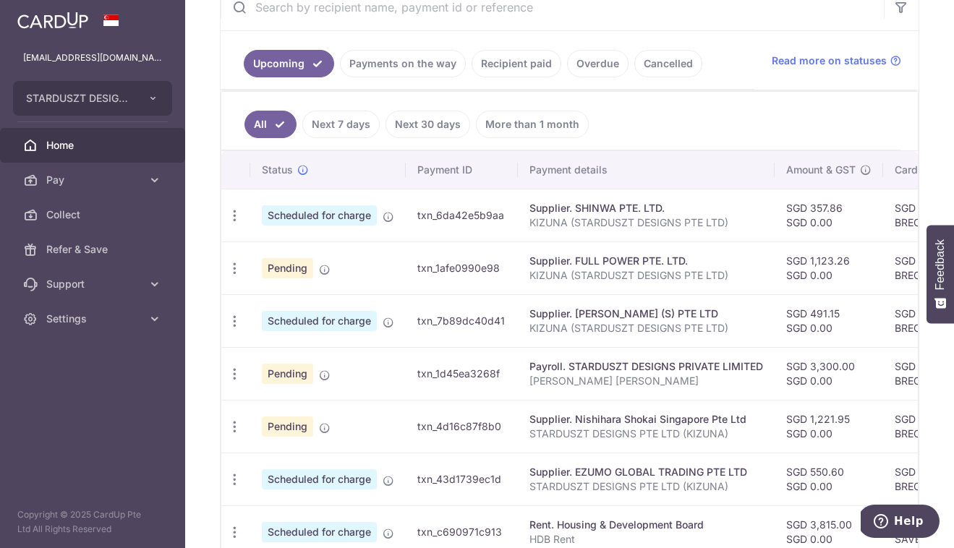
scroll to position [302, 0]
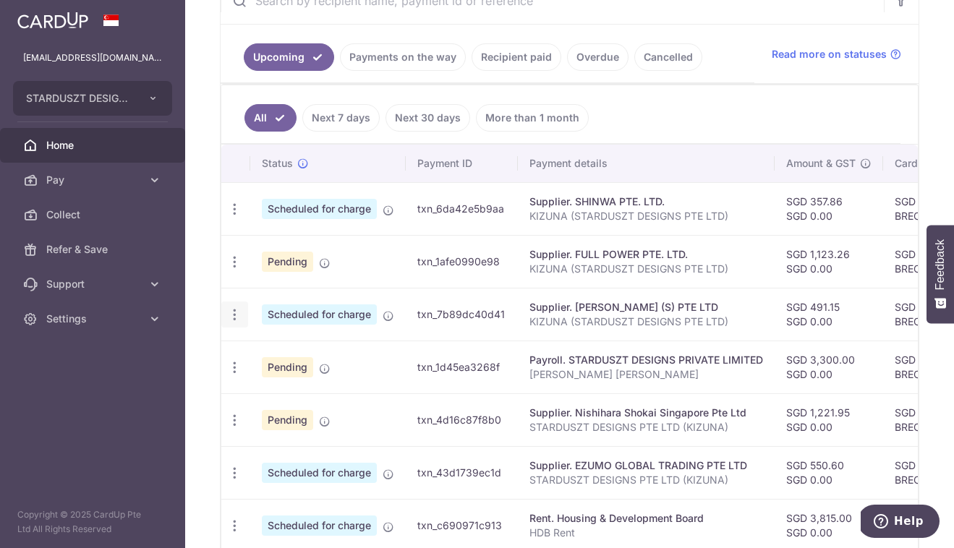
click at [238, 217] on icon "button" at bounding box center [234, 209] width 15 height 15
click at [301, 359] on span "Update payment" at bounding box center [311, 354] width 98 height 17
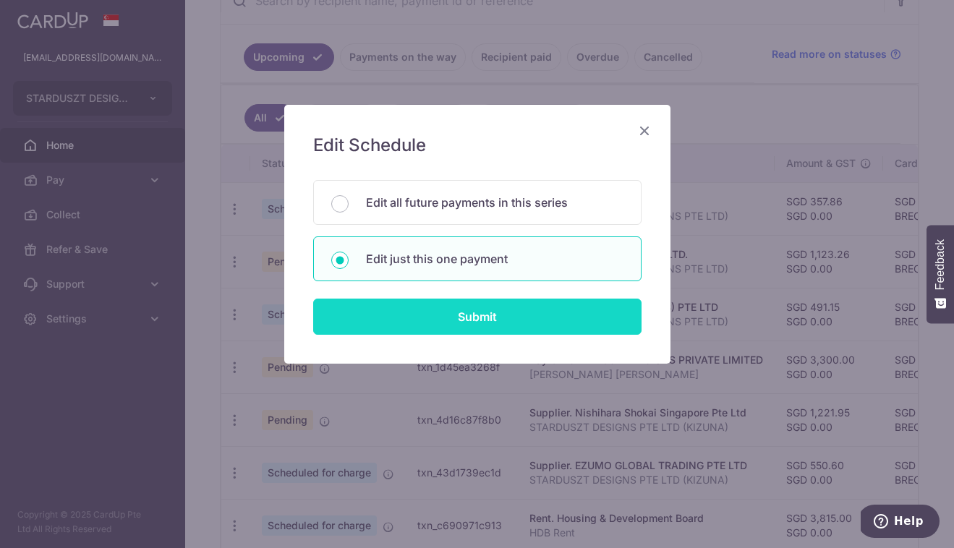
click at [417, 323] on input "Submit" at bounding box center [477, 317] width 328 height 36
radio input "true"
type input "491.15"
type input "0.00"
type input "[DATE]"
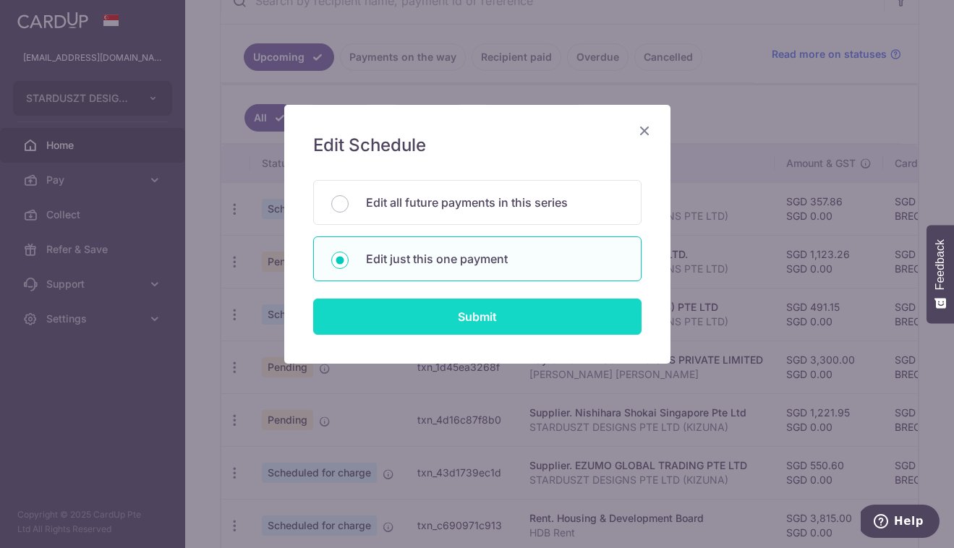
type input "KIZUNA (STARDUSZT DESIGNS PTE LTD)"
type input "MAKOTOYA"
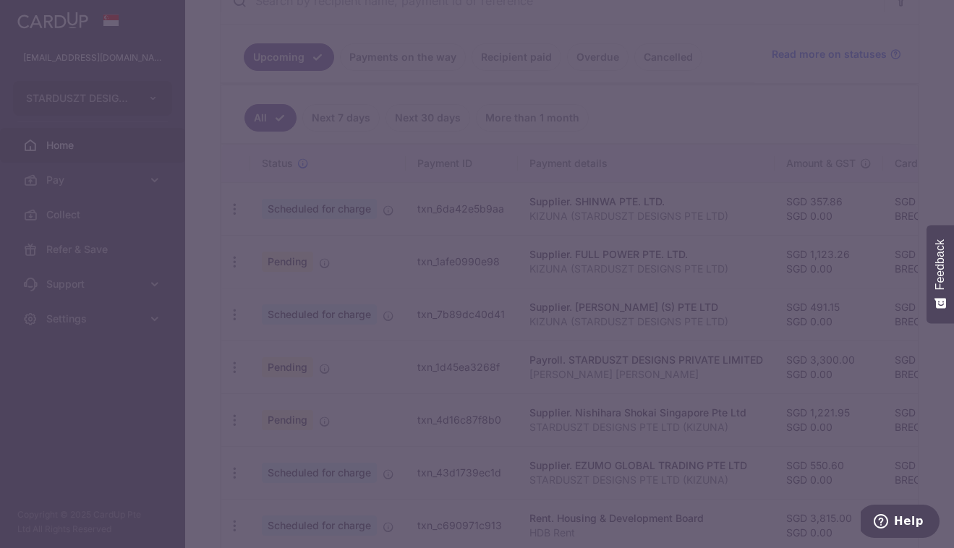
type input "BREC179"
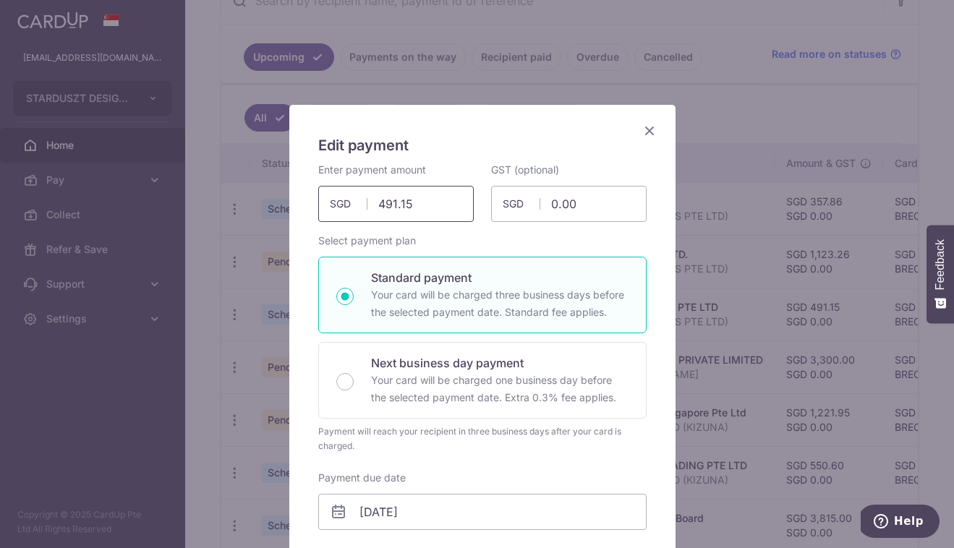
click at [412, 202] on input "491.15" at bounding box center [395, 204] width 155 height 36
paste input "875.92"
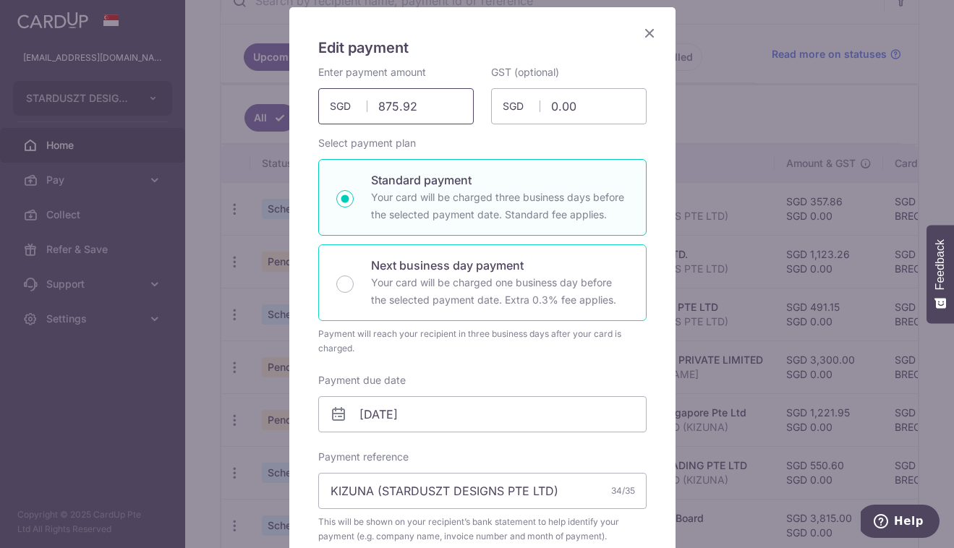
scroll to position [210, 0]
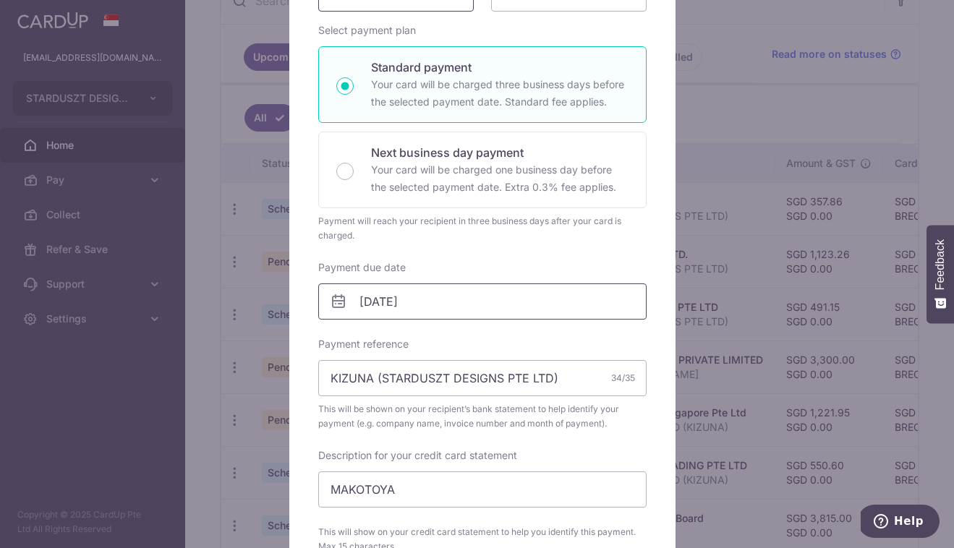
type input "875.92"
click at [368, 295] on input "[DATE]" at bounding box center [482, 301] width 328 height 36
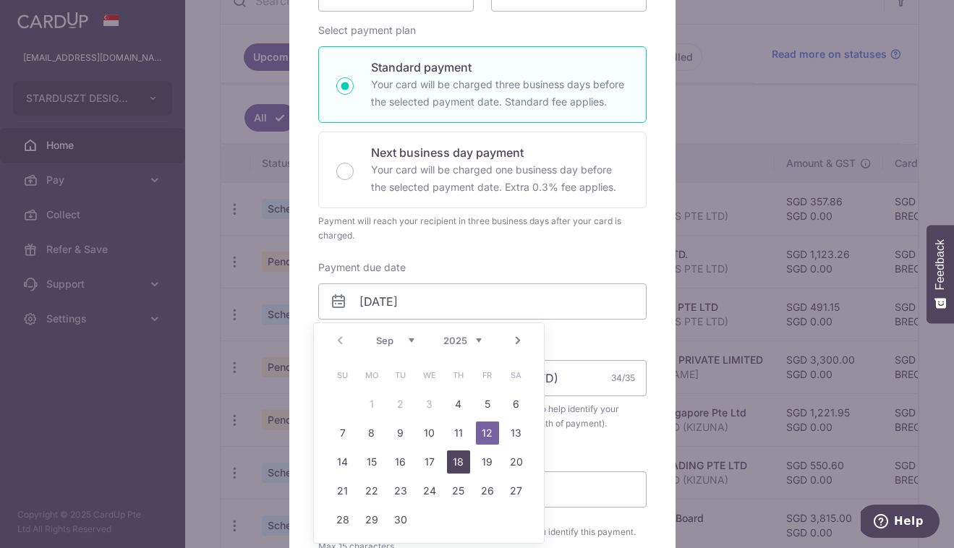
click at [466, 460] on link "18" at bounding box center [458, 461] width 23 height 23
type input "[DATE]"
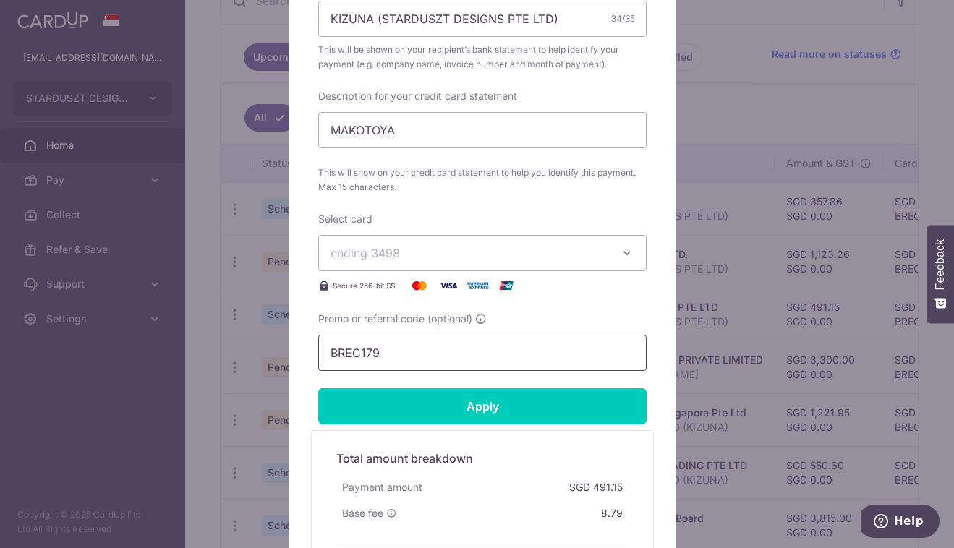
scroll to position [691, 0]
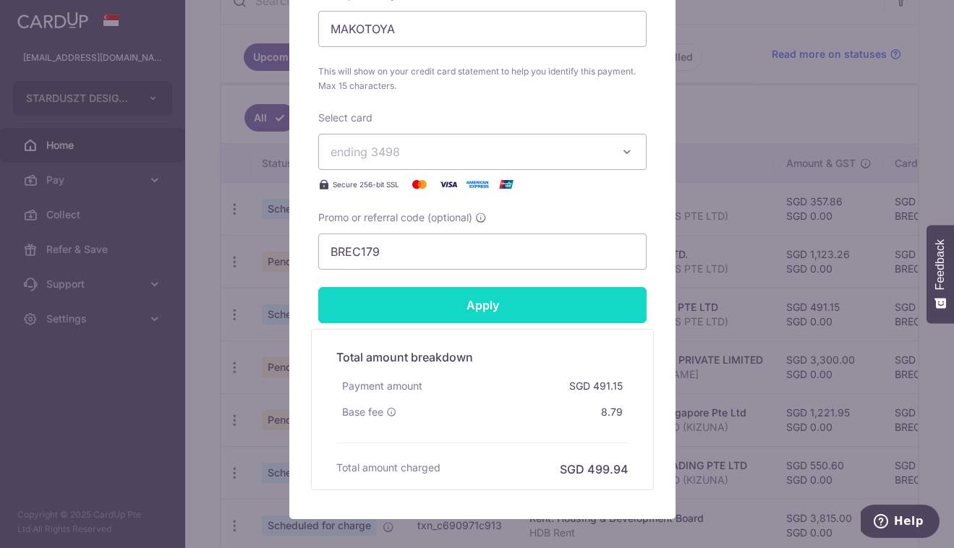
click at [515, 309] on input "Apply" at bounding box center [482, 305] width 328 height 36
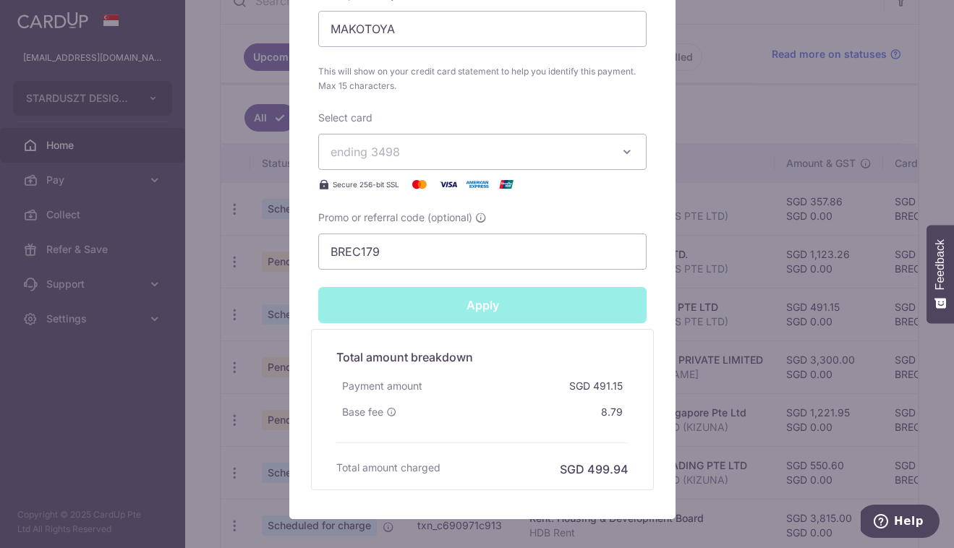
type input "Successfully Applied"
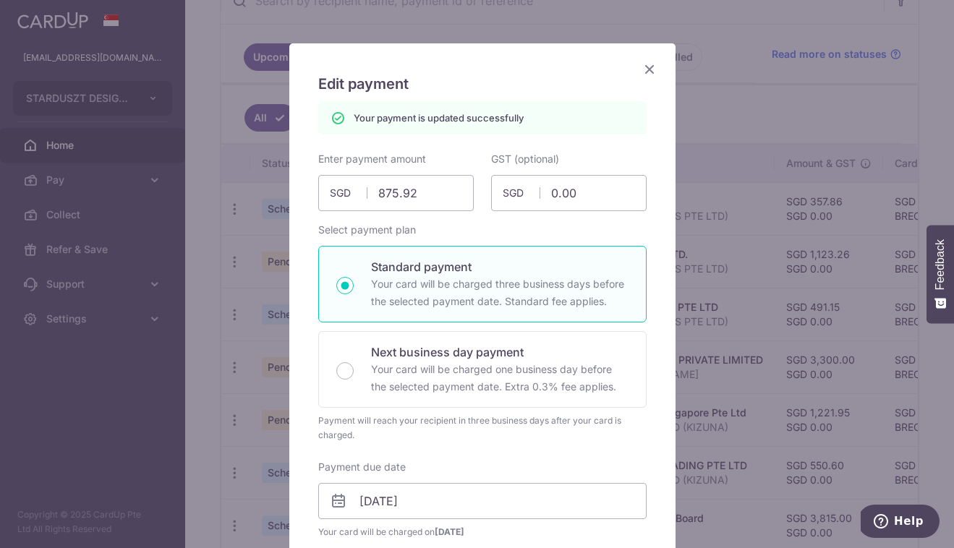
scroll to position [0, 0]
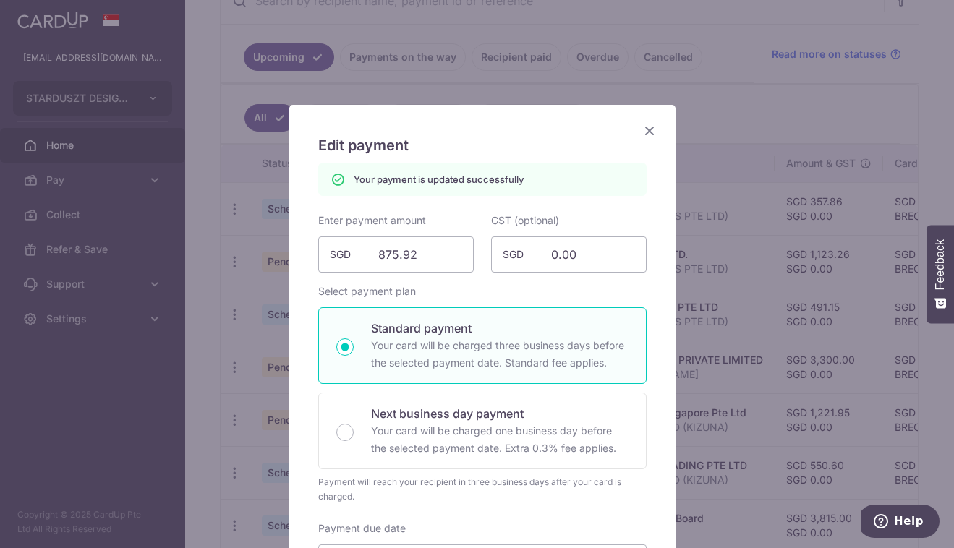
click at [648, 129] on icon "Close" at bounding box center [649, 130] width 17 height 18
